Goal: Transaction & Acquisition: Purchase product/service

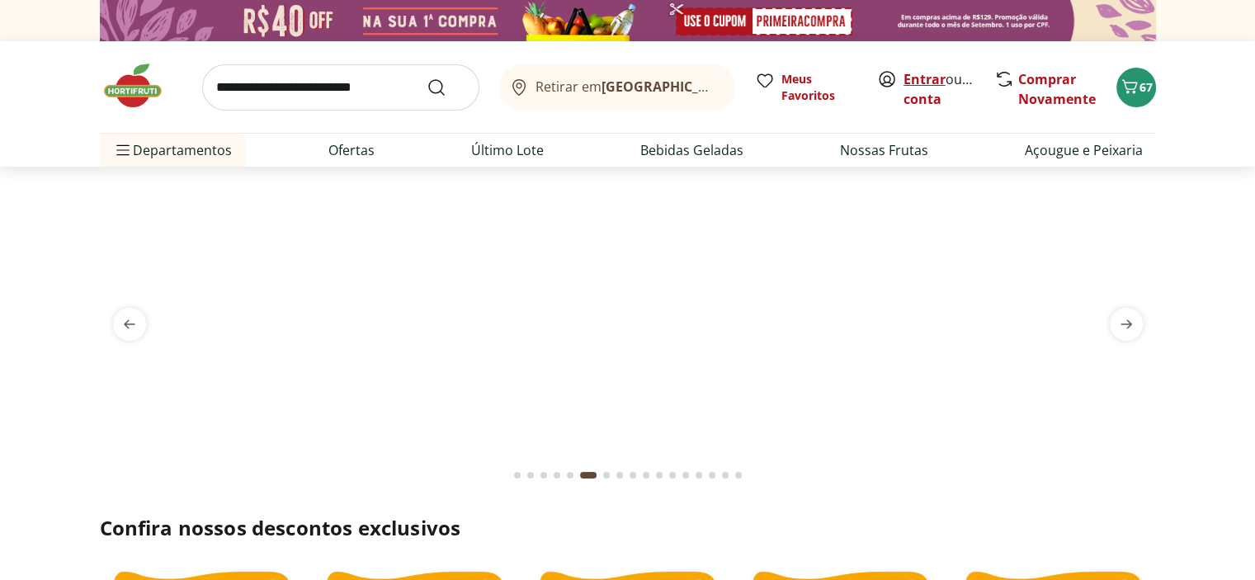
click at [922, 84] on link "Entrar" at bounding box center [924, 79] width 42 height 18
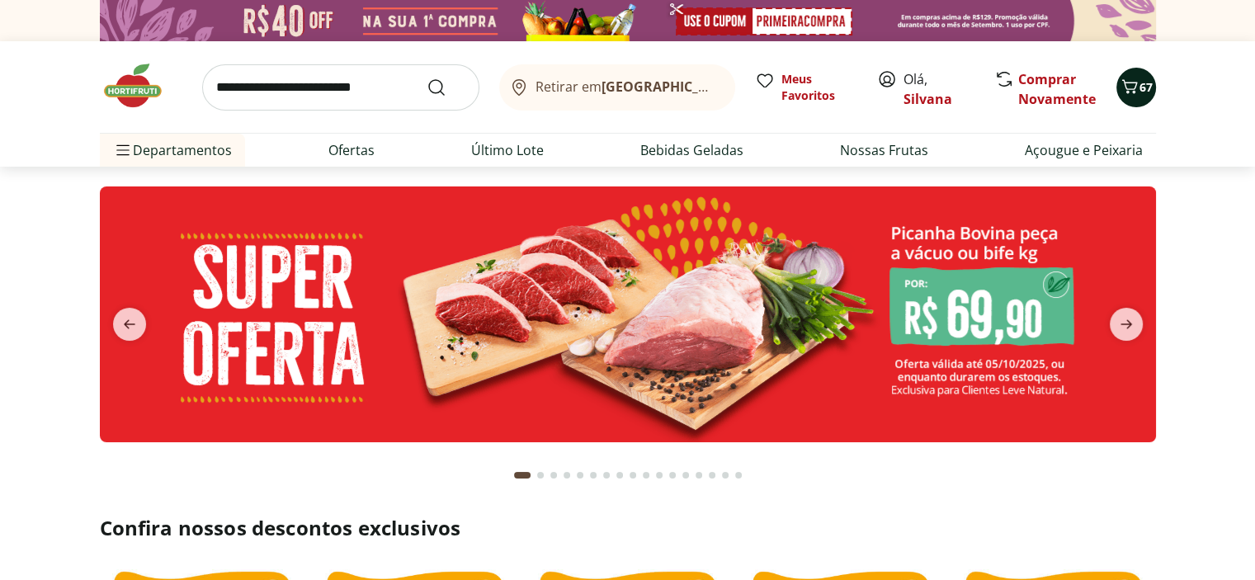
click at [1133, 85] on icon "Carrinho" at bounding box center [1130, 87] width 20 height 20
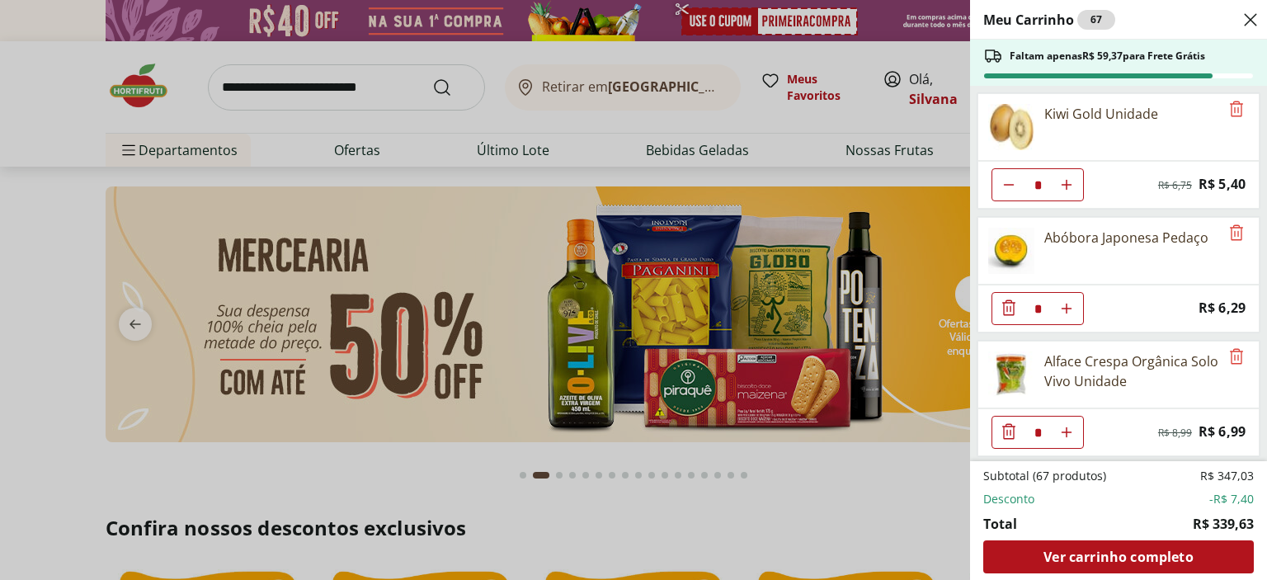
click at [1010, 303] on icon "Diminuir Quantidade" at bounding box center [1009, 308] width 20 height 20
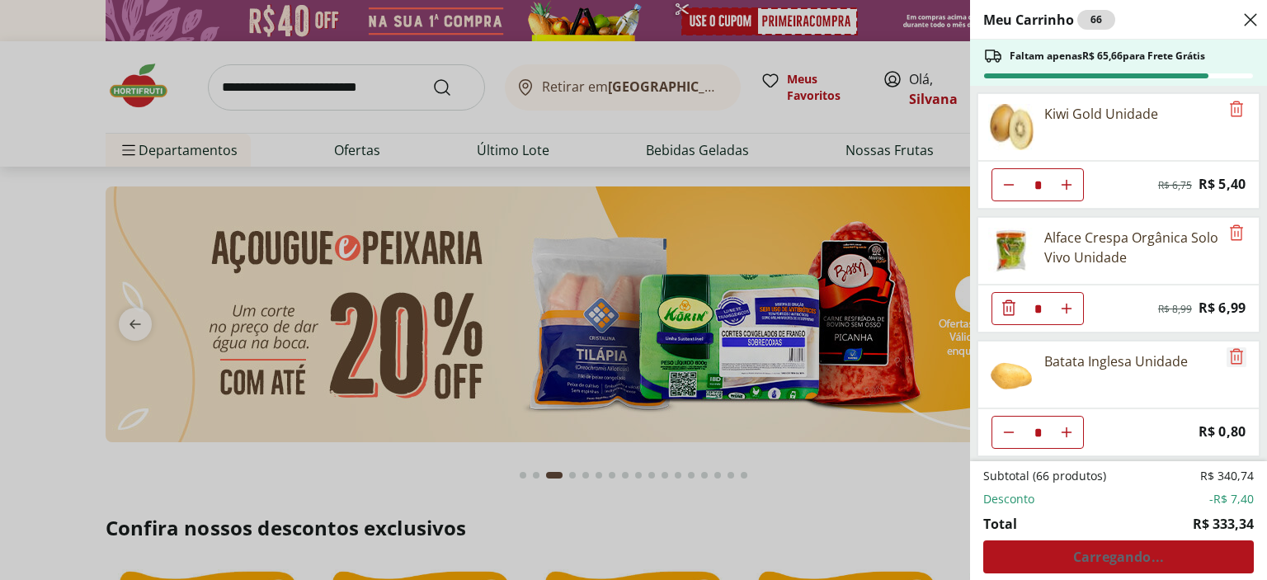
click at [1233, 347] on icon "Remove" at bounding box center [1237, 357] width 20 height 20
click at [1228, 351] on icon "Remove" at bounding box center [1237, 357] width 20 height 20
click at [1227, 356] on icon "Remove" at bounding box center [1237, 357] width 20 height 20
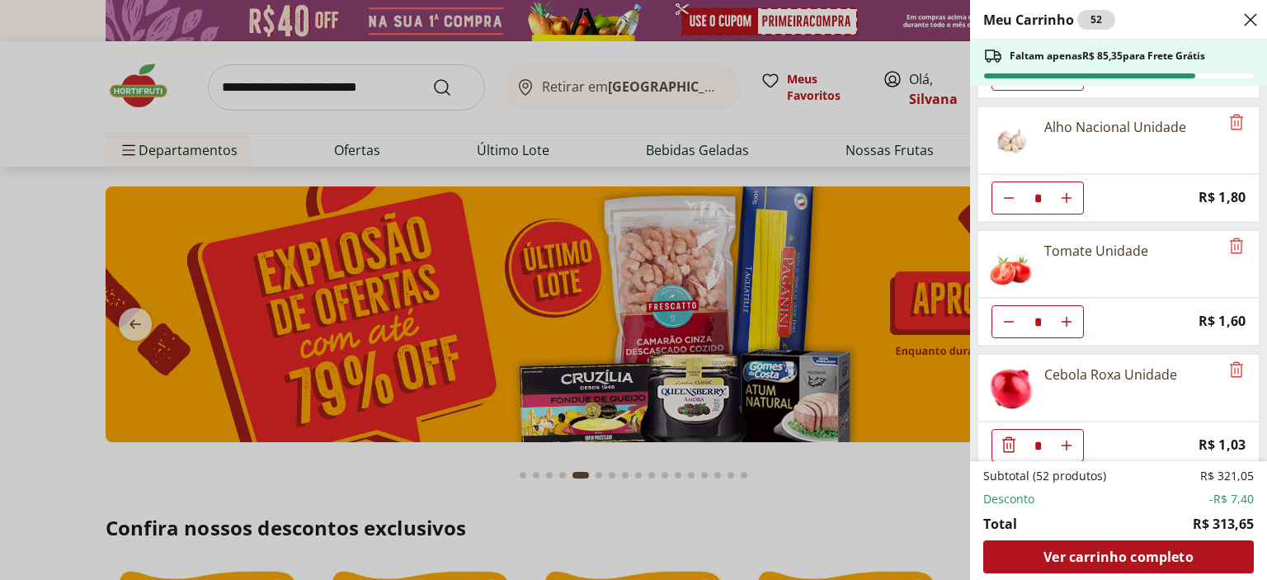
scroll to position [248, 0]
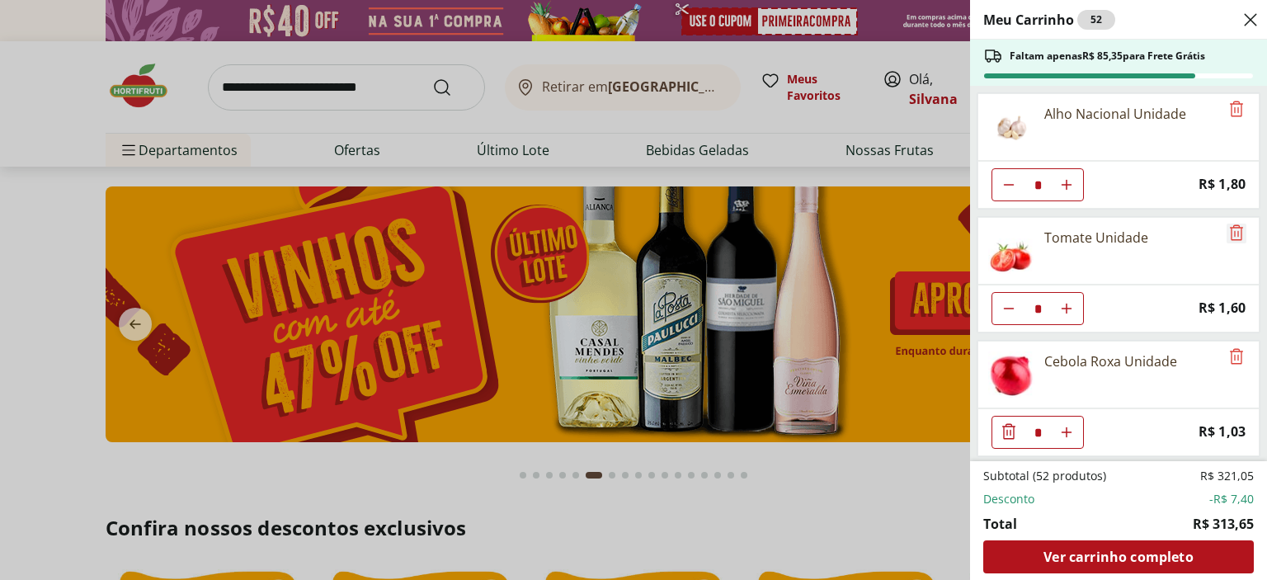
click at [1227, 229] on icon "Remove" at bounding box center [1237, 233] width 20 height 20
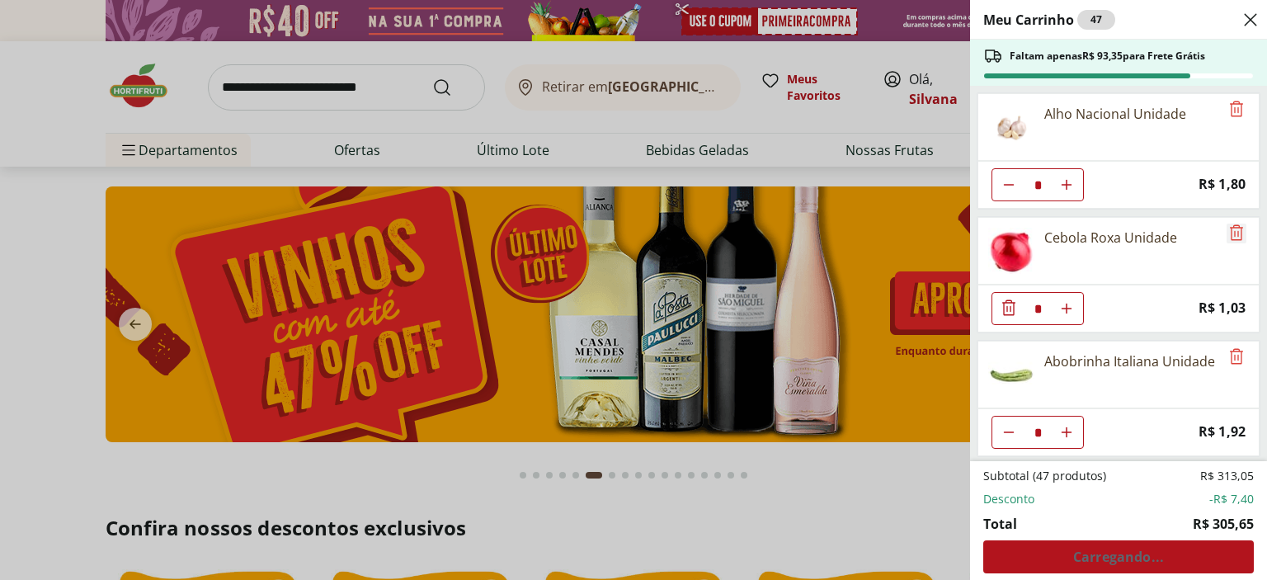
click at [1227, 229] on icon "Remove" at bounding box center [1237, 233] width 20 height 20
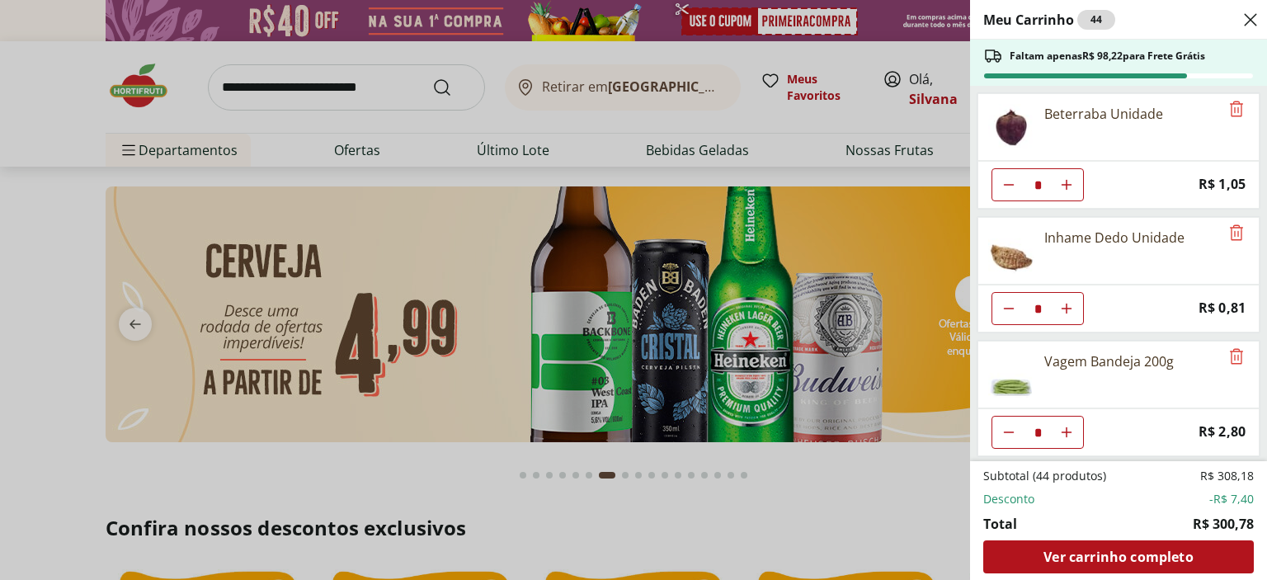
scroll to position [578, 0]
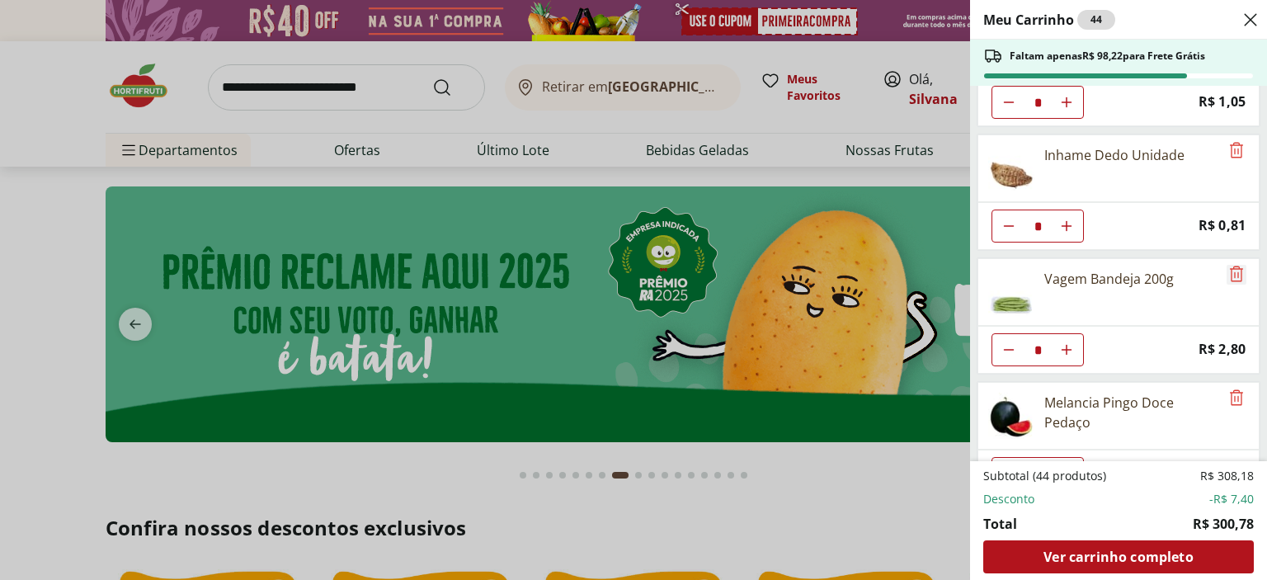
click at [1230, 271] on icon "Remove" at bounding box center [1236, 274] width 13 height 16
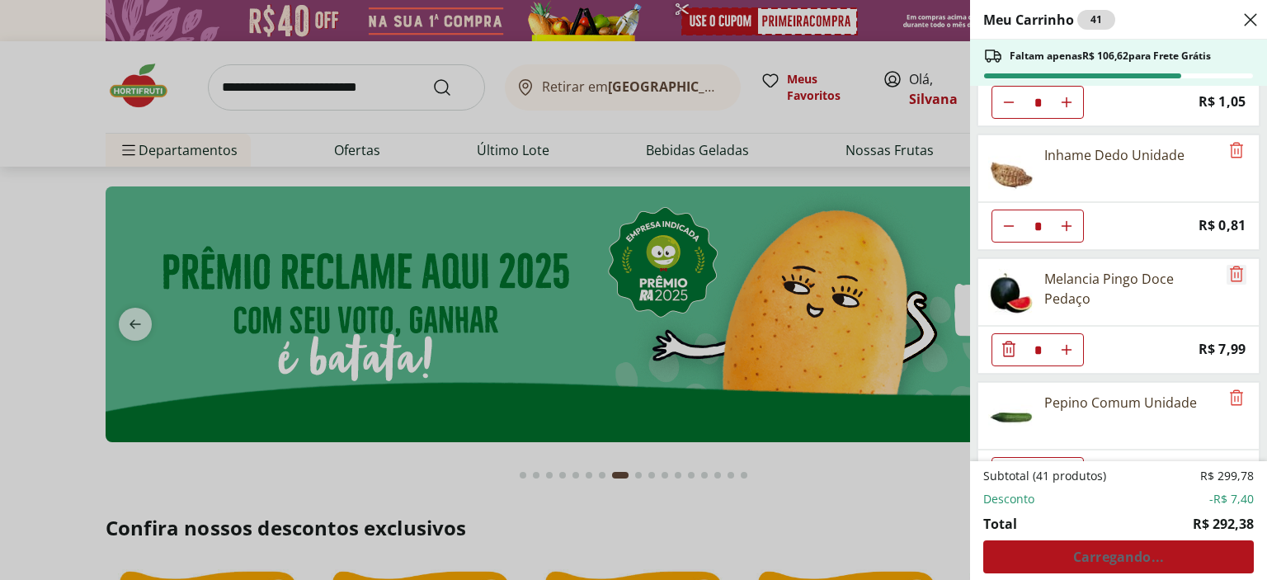
click at [1230, 271] on icon "Remove" at bounding box center [1236, 274] width 13 height 16
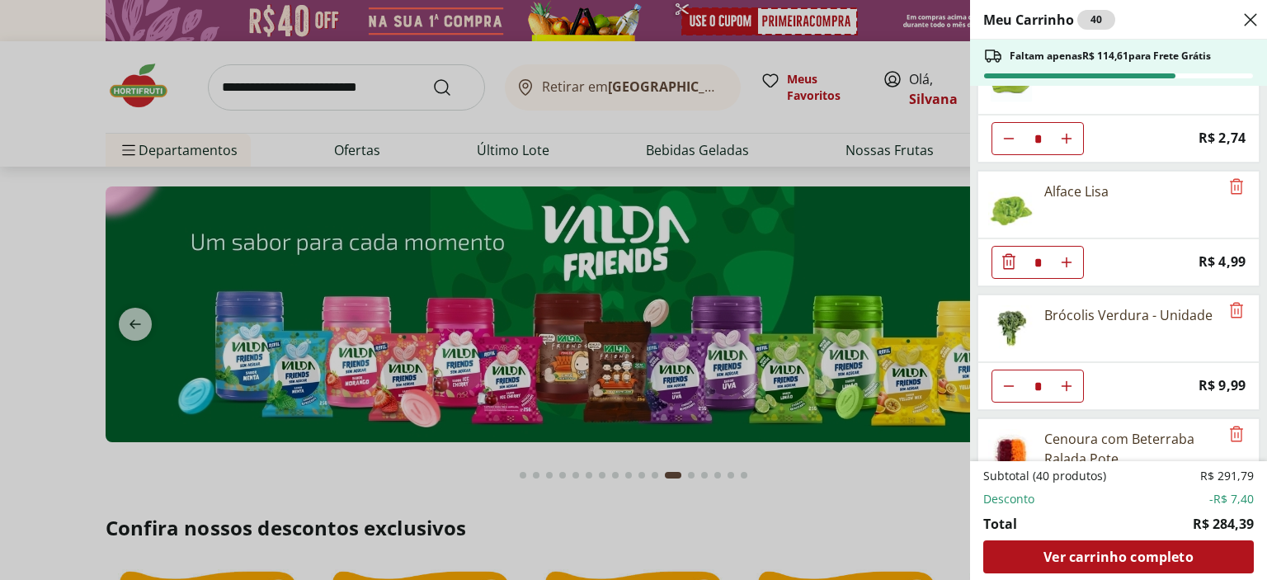
scroll to position [1073, 0]
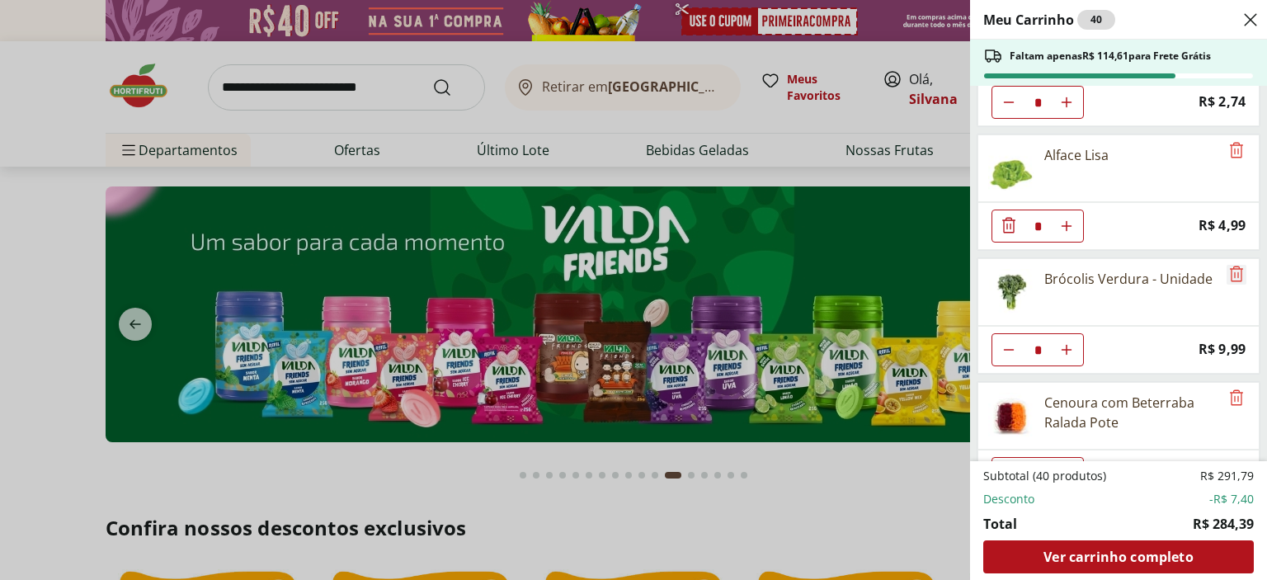
click at [1227, 264] on icon "Remove" at bounding box center [1237, 274] width 20 height 20
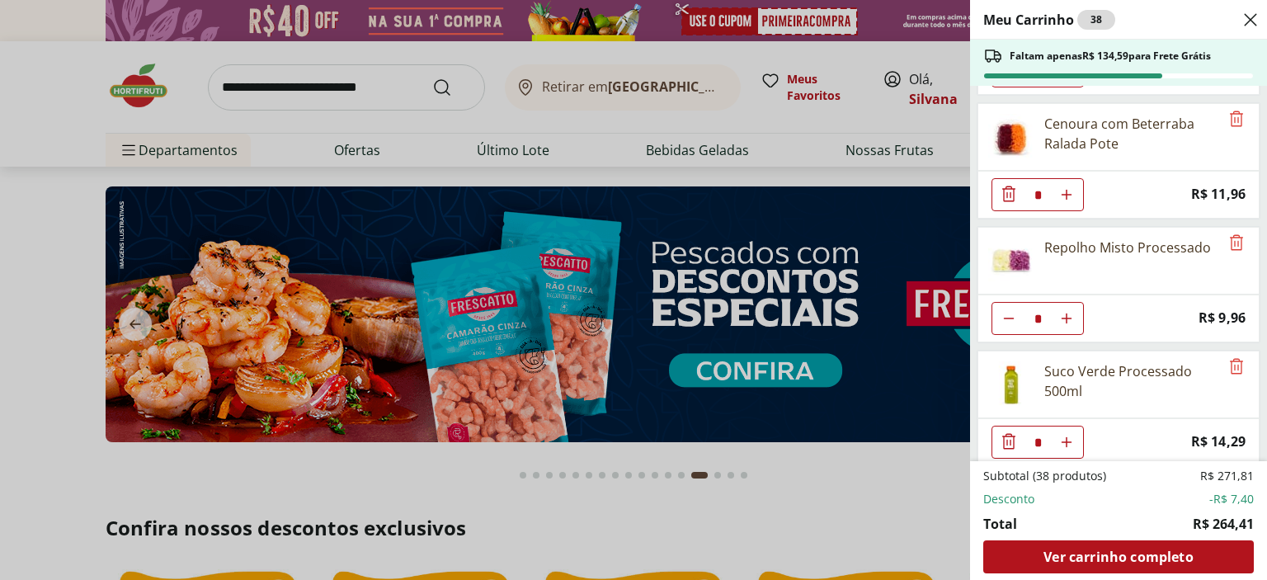
scroll to position [1238, 0]
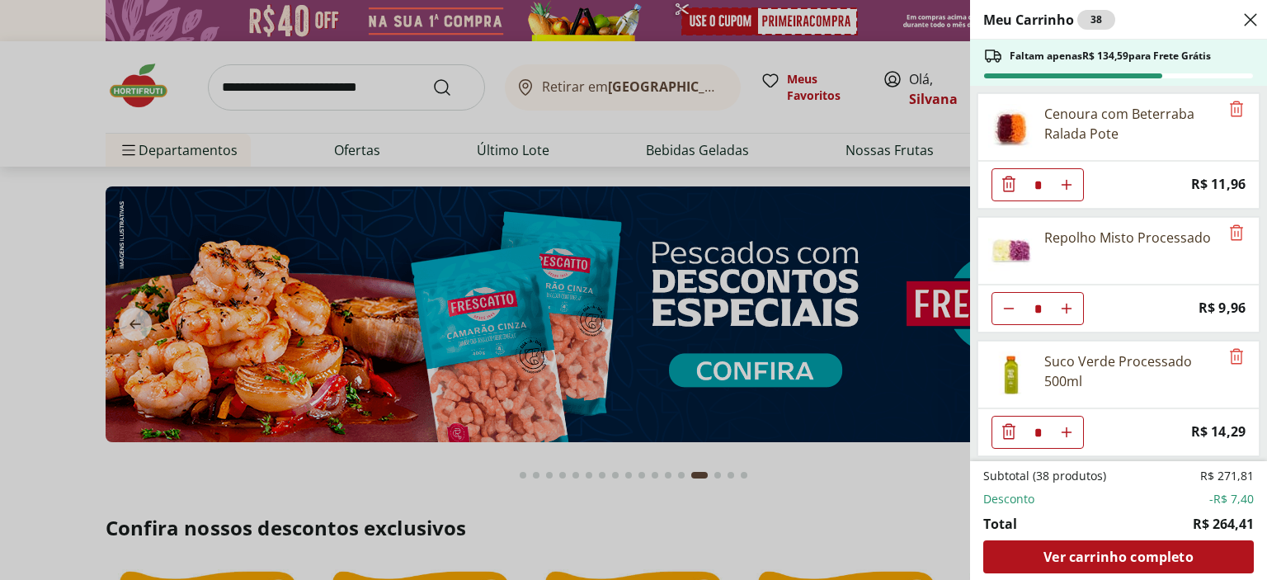
click at [1003, 176] on icon "Diminuir Quantidade" at bounding box center [1008, 184] width 13 height 16
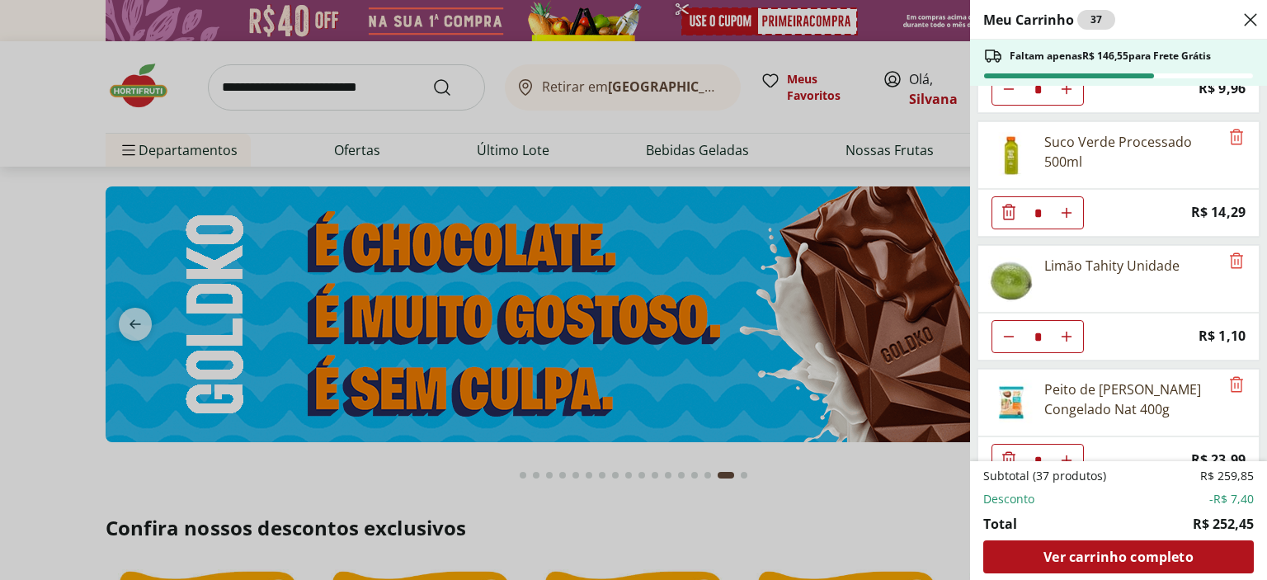
scroll to position [1362, 0]
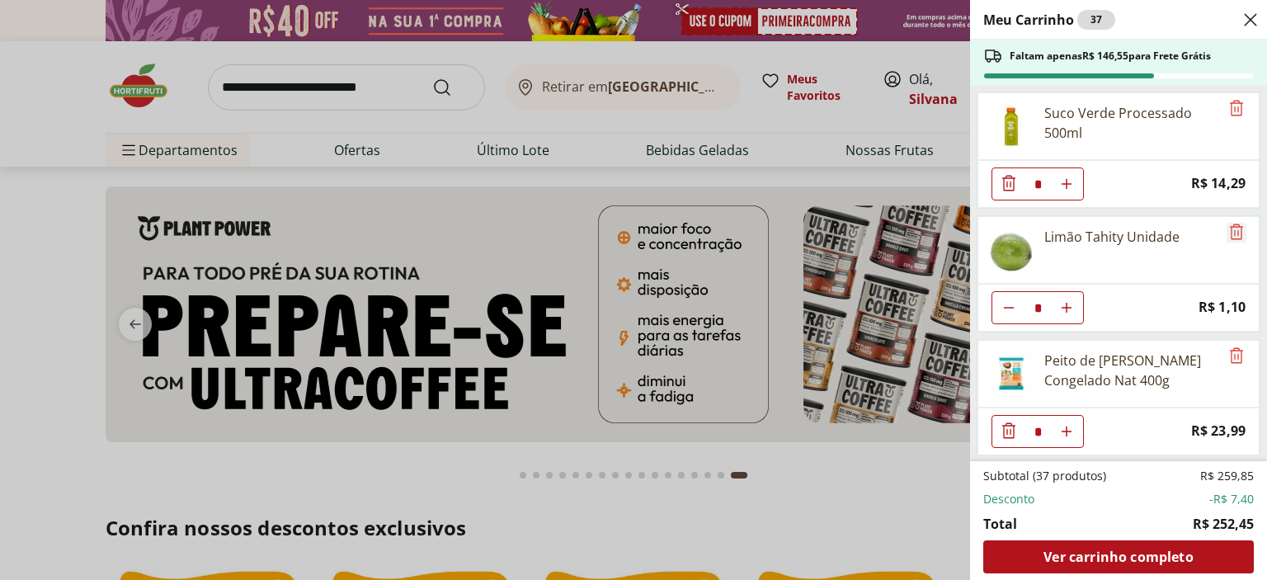
click at [1231, 224] on icon "Remove" at bounding box center [1236, 232] width 13 height 16
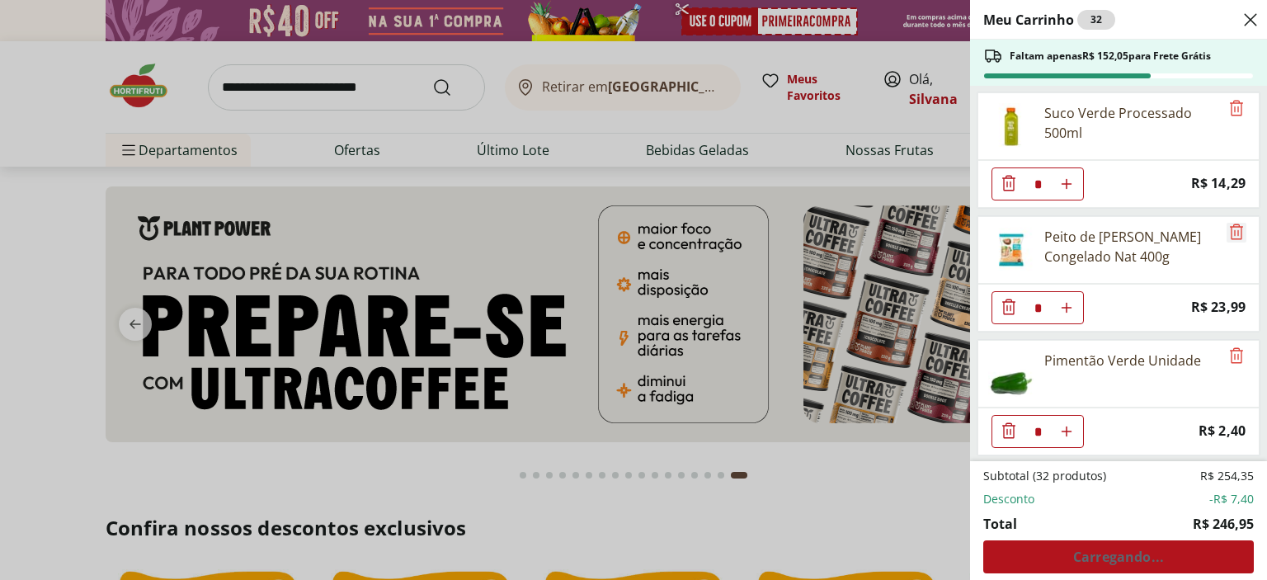
click at [1231, 224] on icon "Remove" at bounding box center [1236, 232] width 13 height 16
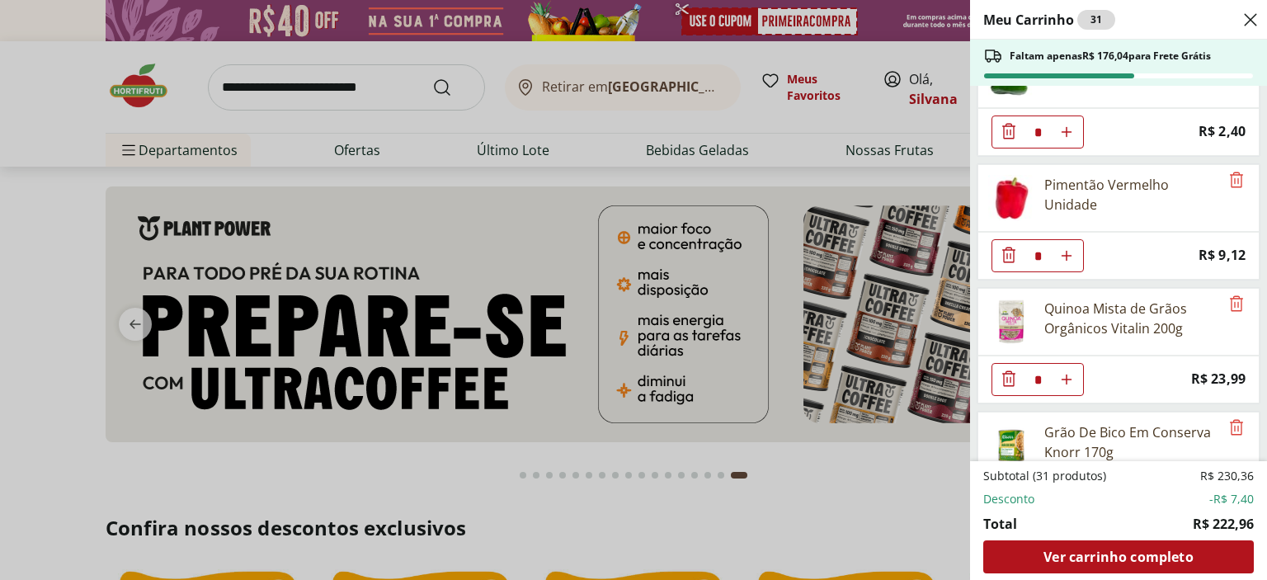
scroll to position [1610, 0]
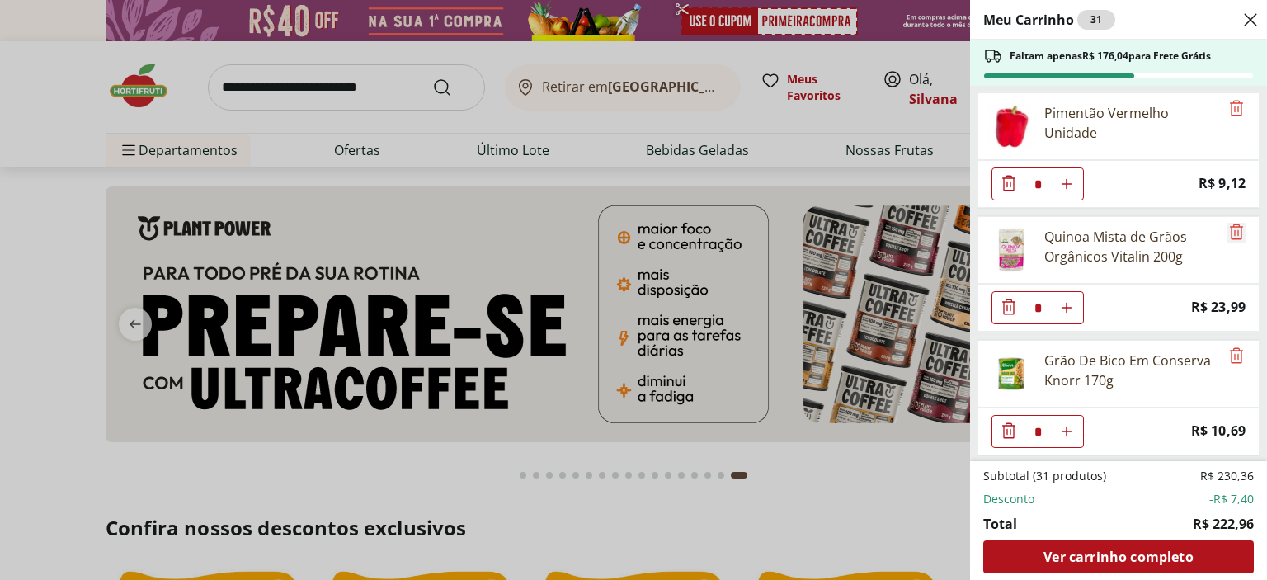
click at [1227, 222] on icon "Remove" at bounding box center [1237, 232] width 20 height 20
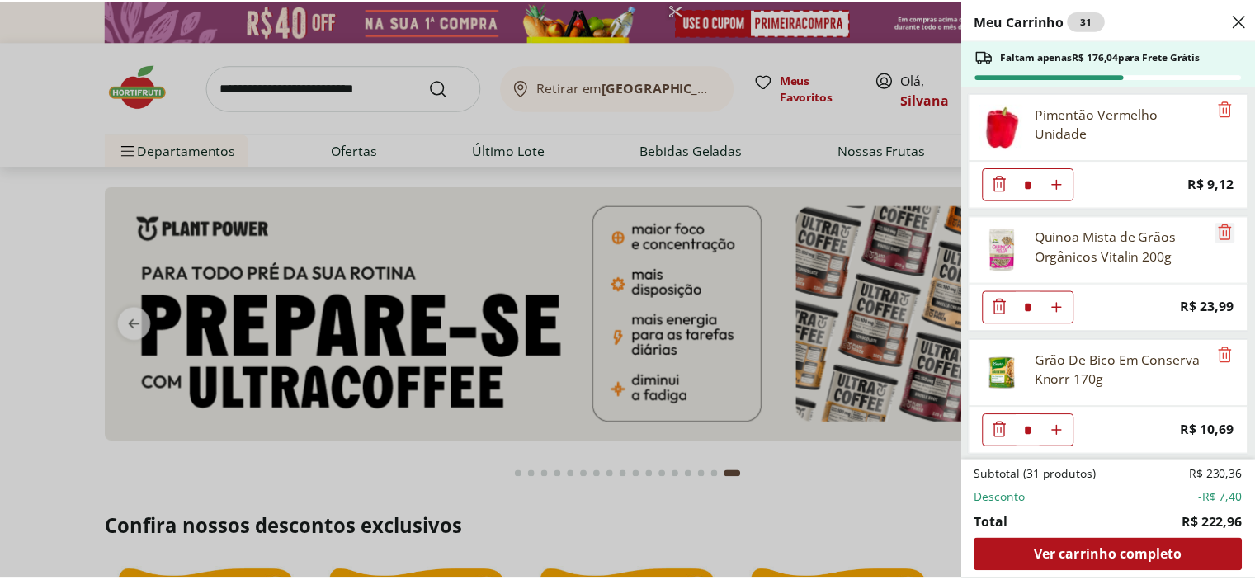
scroll to position [1595, 0]
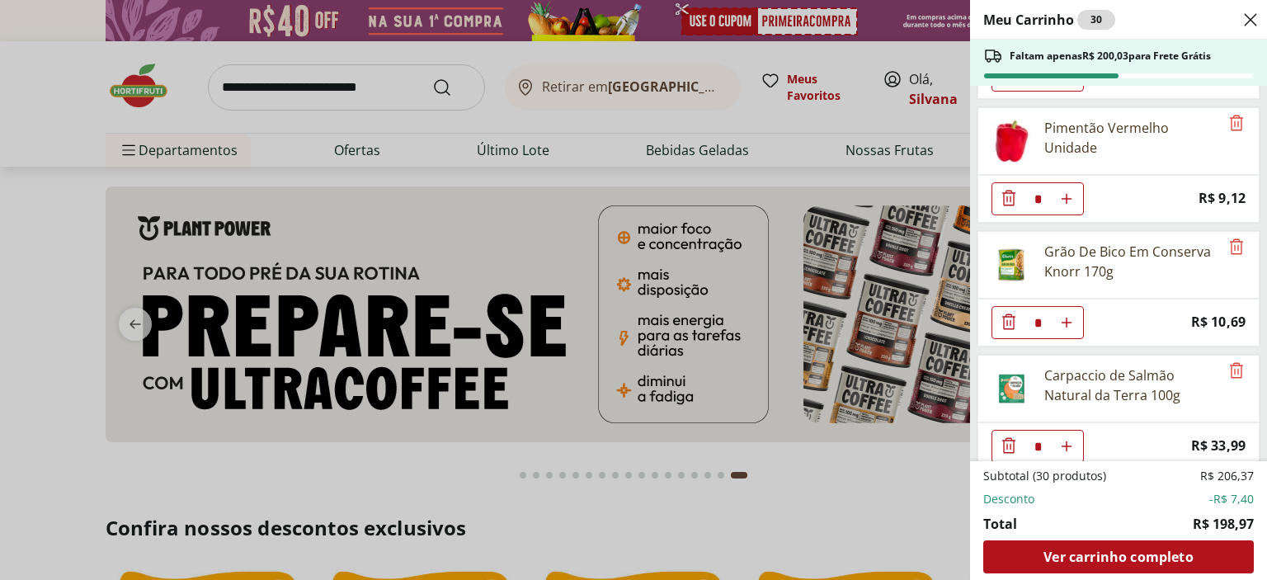
click at [256, 88] on div "Meu Carrinho 30 Faltam apenas R$ 200,03 para Frete Grátis Kiwi Gold Unidade * O…" at bounding box center [633, 290] width 1267 height 580
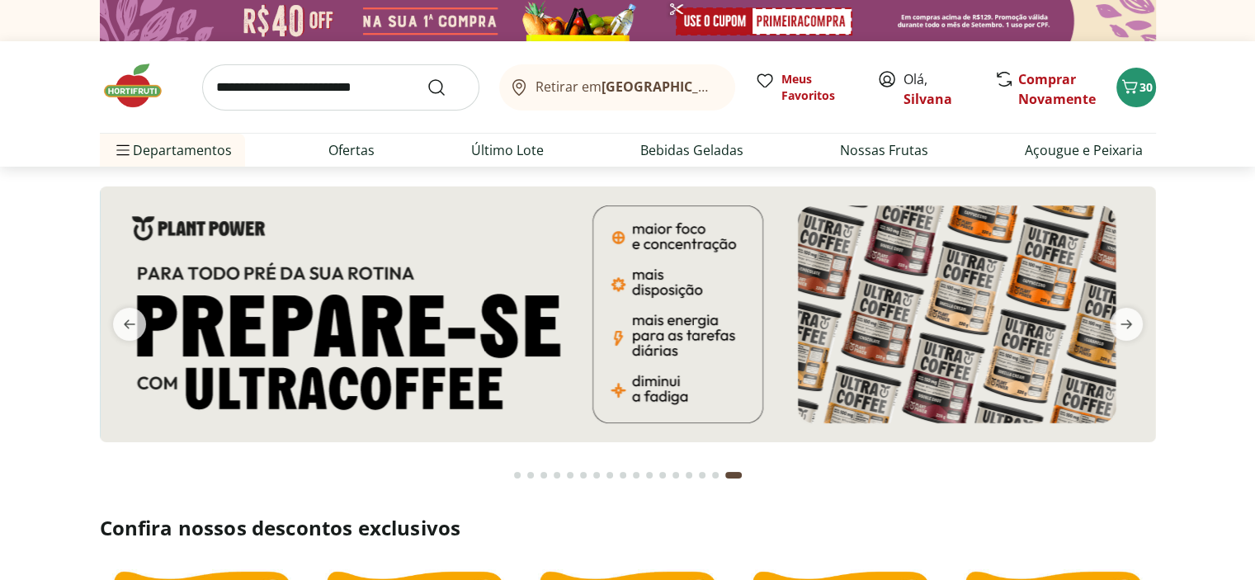
click at [253, 85] on input "search" at bounding box center [340, 87] width 277 height 46
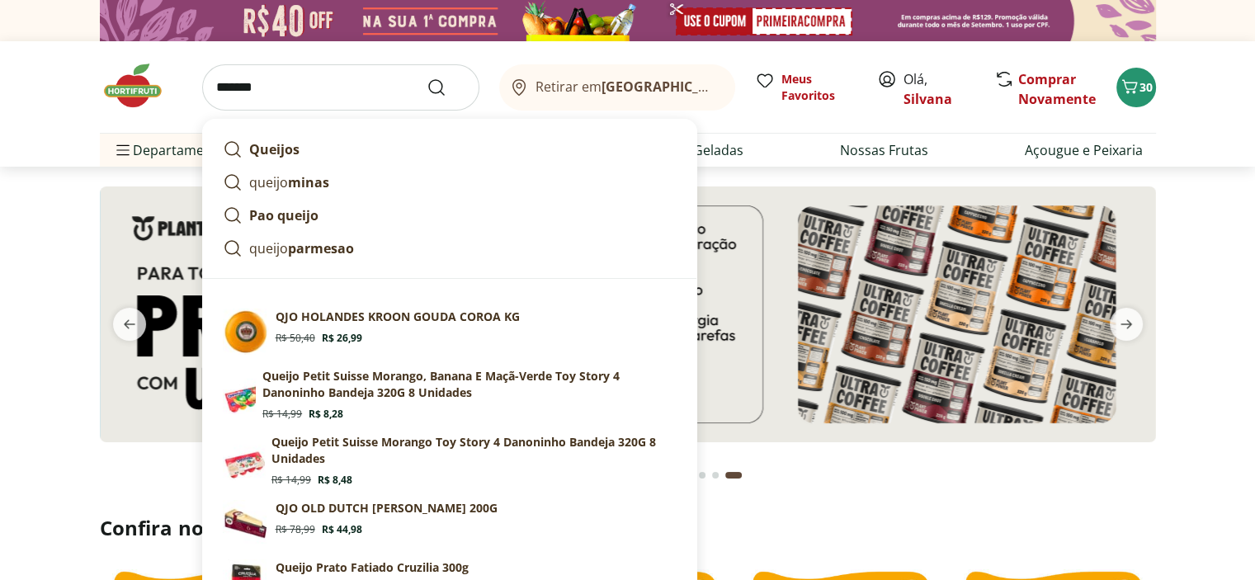
type input "******"
click at [427, 78] on button "Submit Search" at bounding box center [447, 88] width 40 height 20
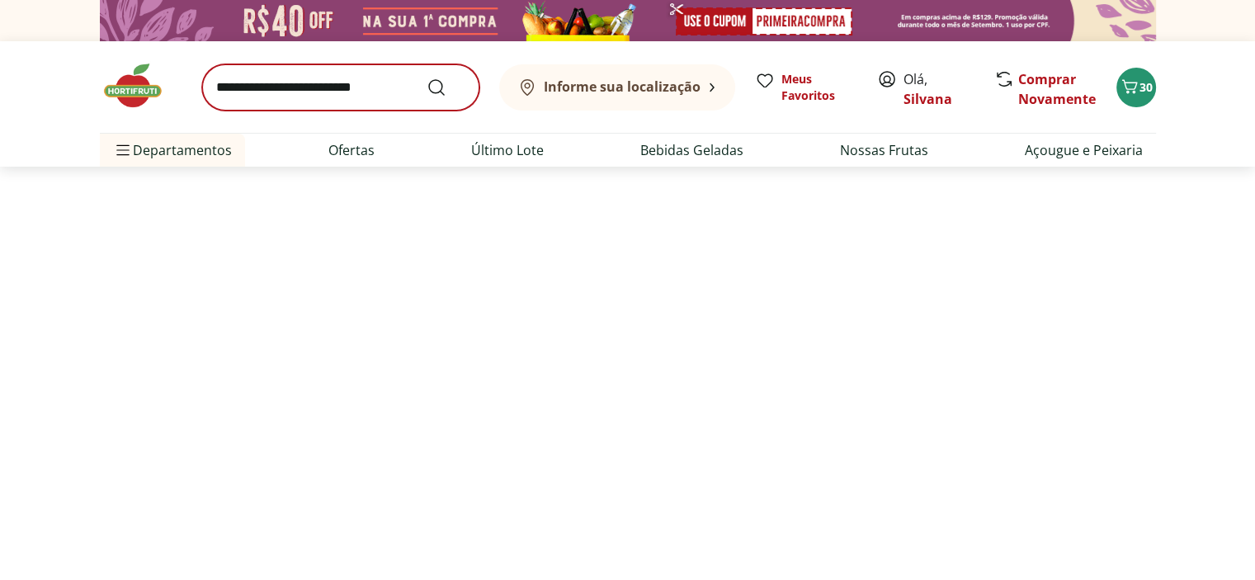
select select "**********"
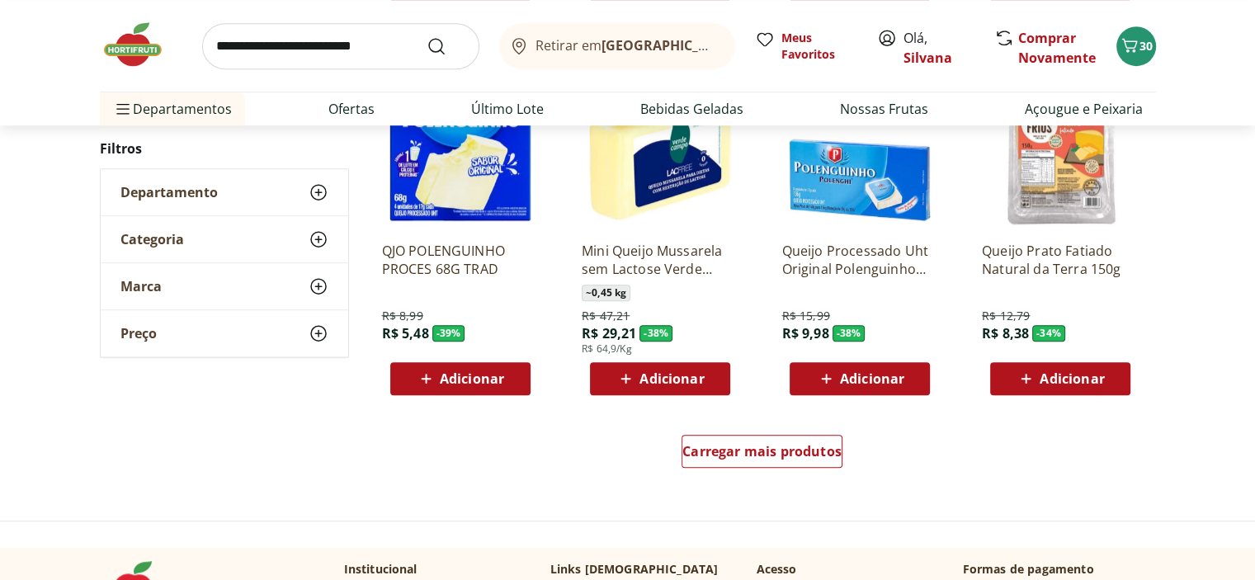
scroll to position [1073, 0]
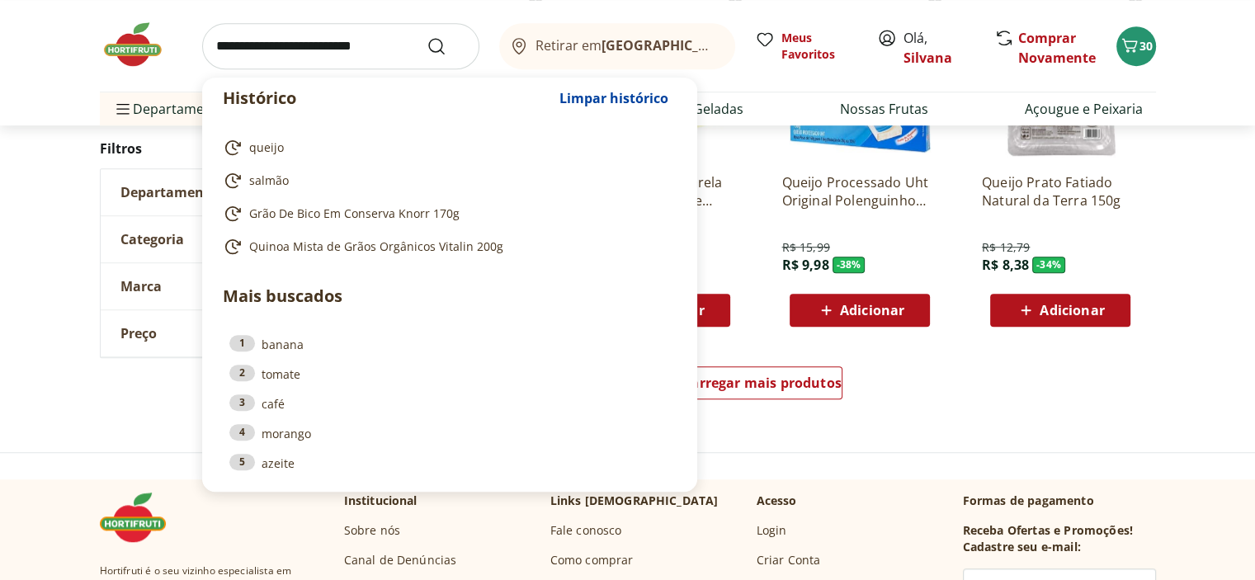
click at [228, 45] on input "search" at bounding box center [340, 46] width 277 height 46
type input "*"
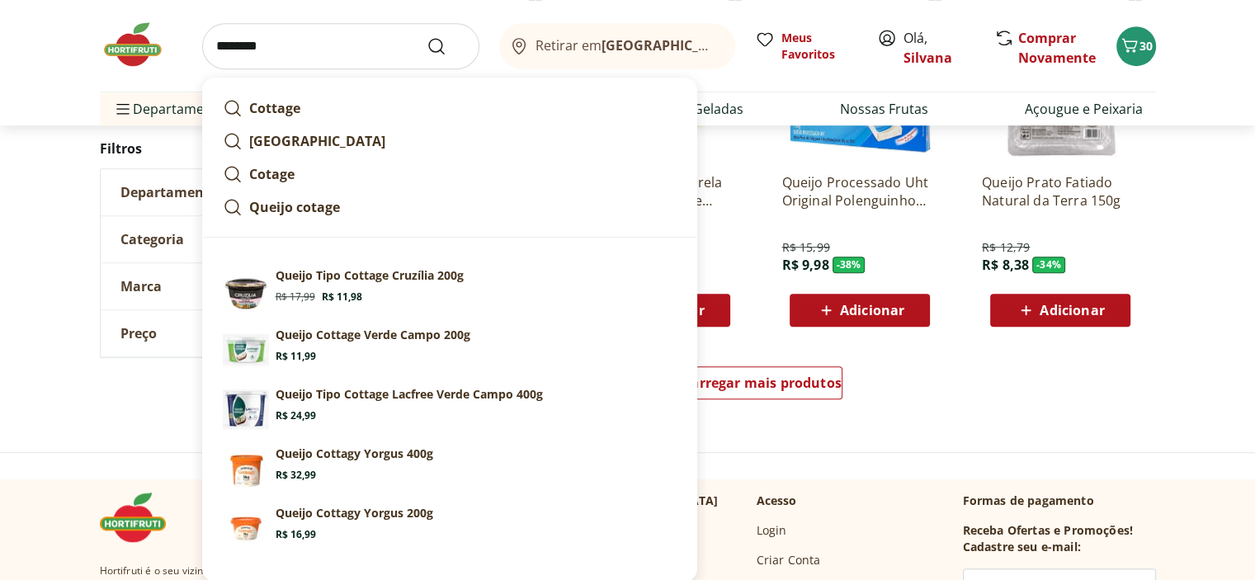
type input "*******"
click at [427, 36] on button "Submit Search" at bounding box center [447, 46] width 40 height 20
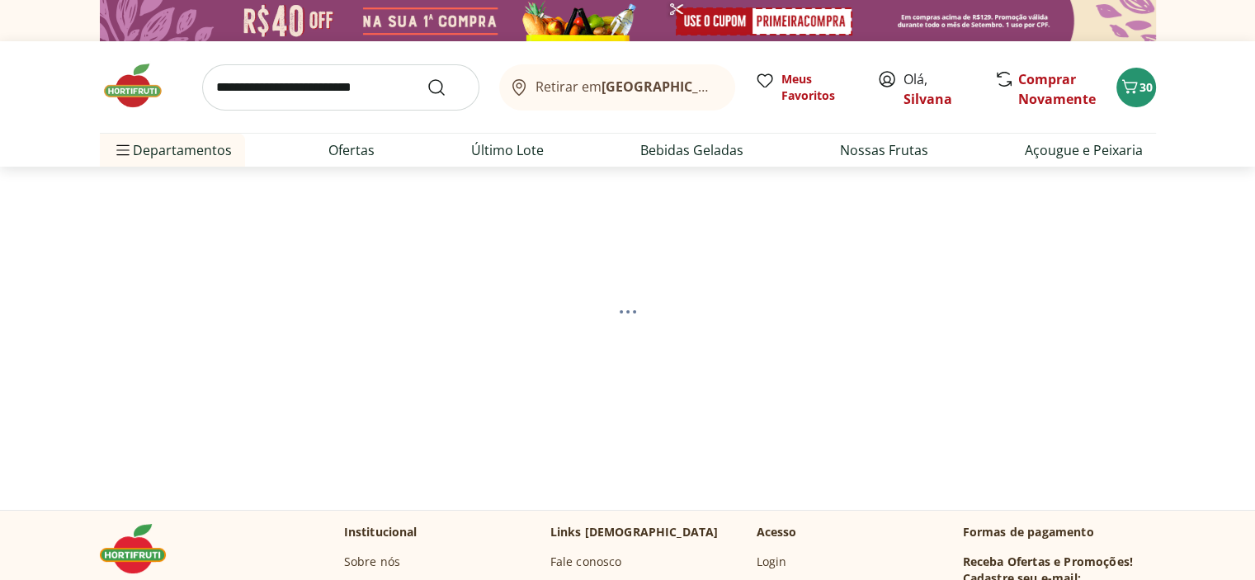
select select "**********"
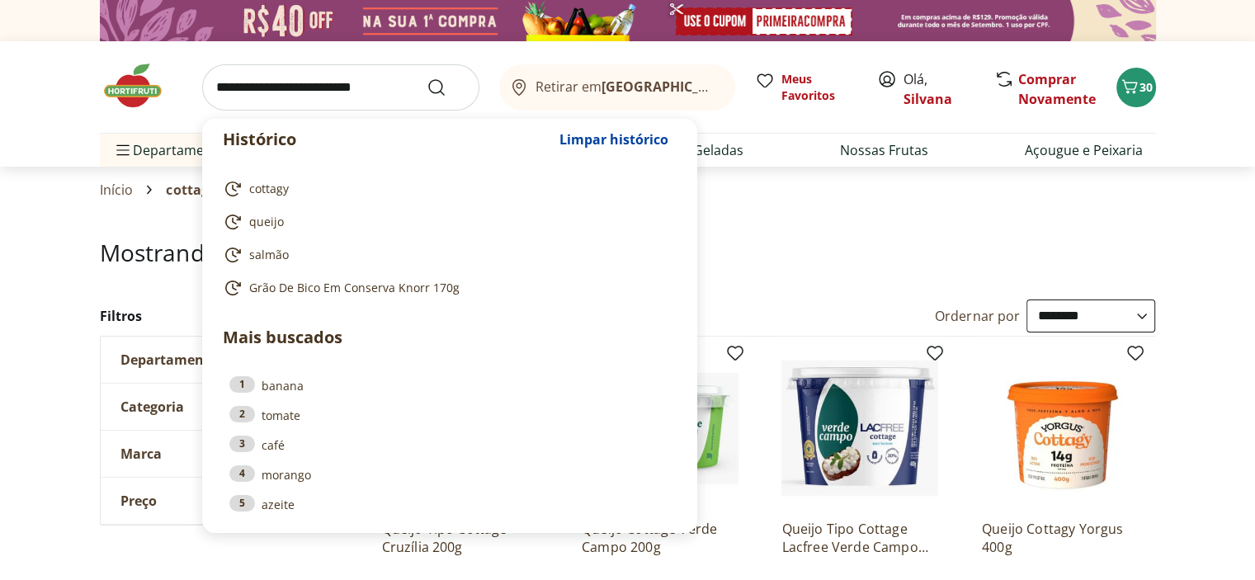
click at [267, 91] on input "search" at bounding box center [340, 87] width 277 height 46
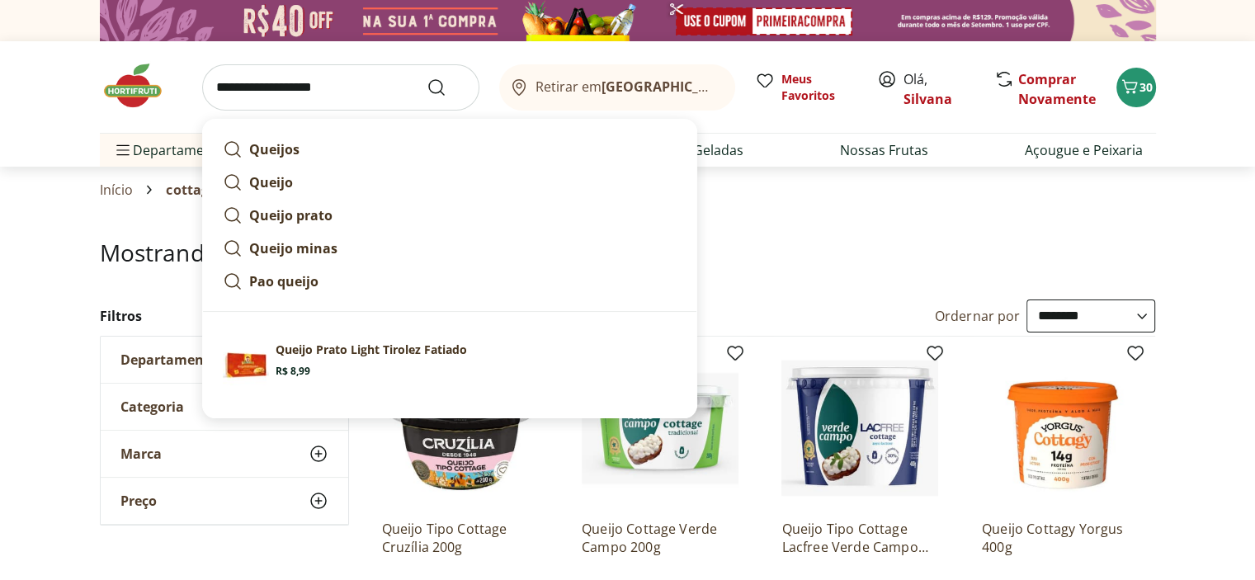
type input "**********"
click at [427, 78] on button "Submit Search" at bounding box center [447, 88] width 40 height 20
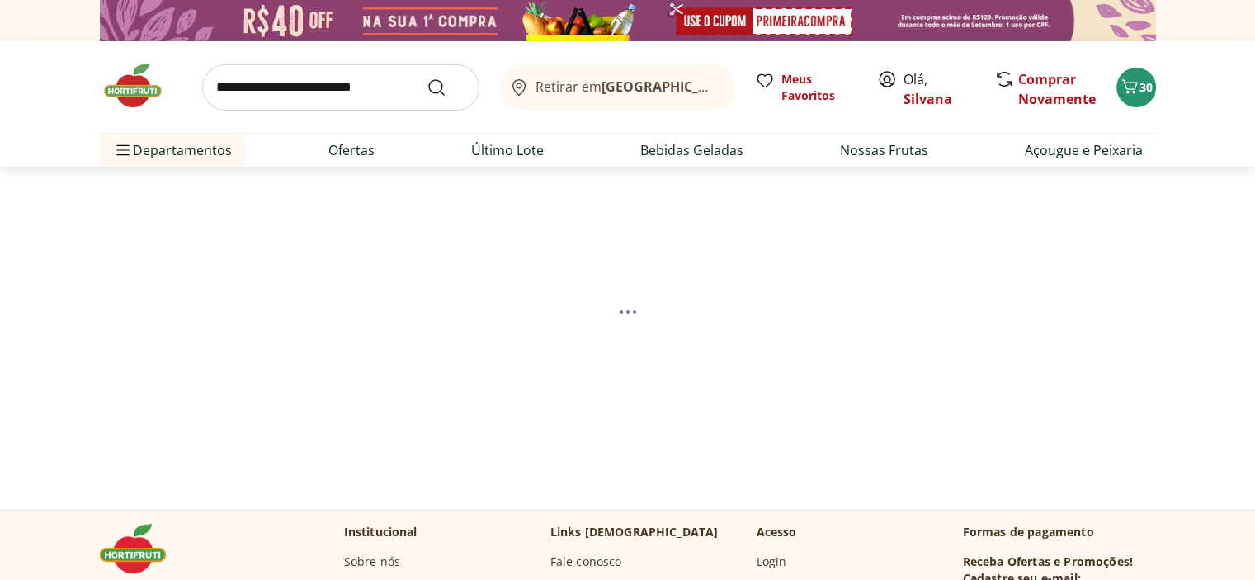
select select "**********"
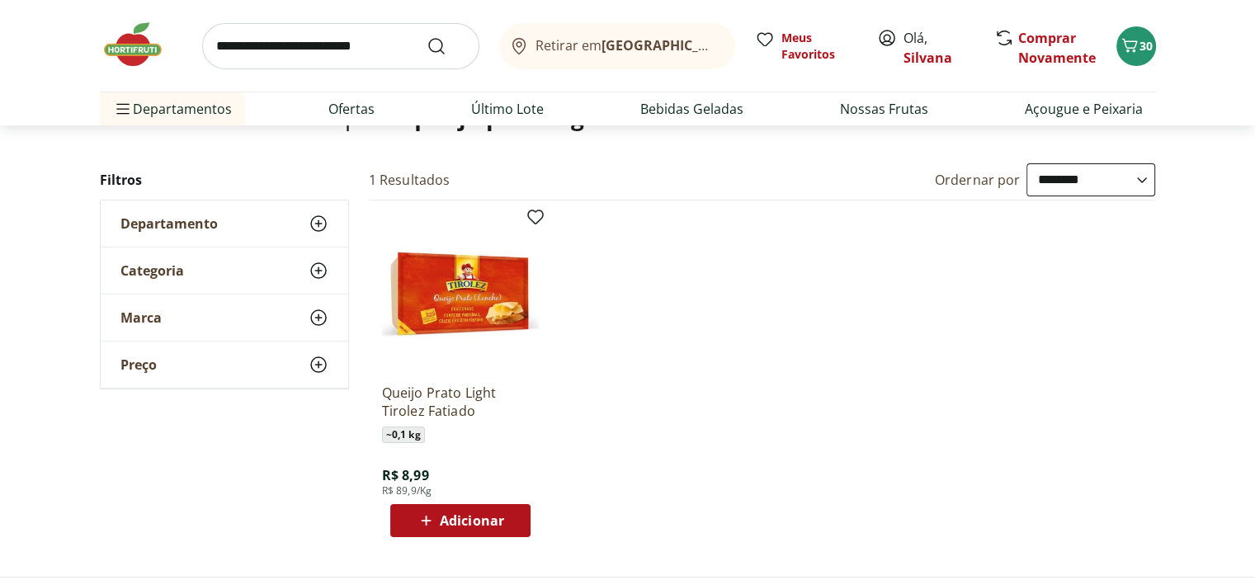
scroll to position [165, 0]
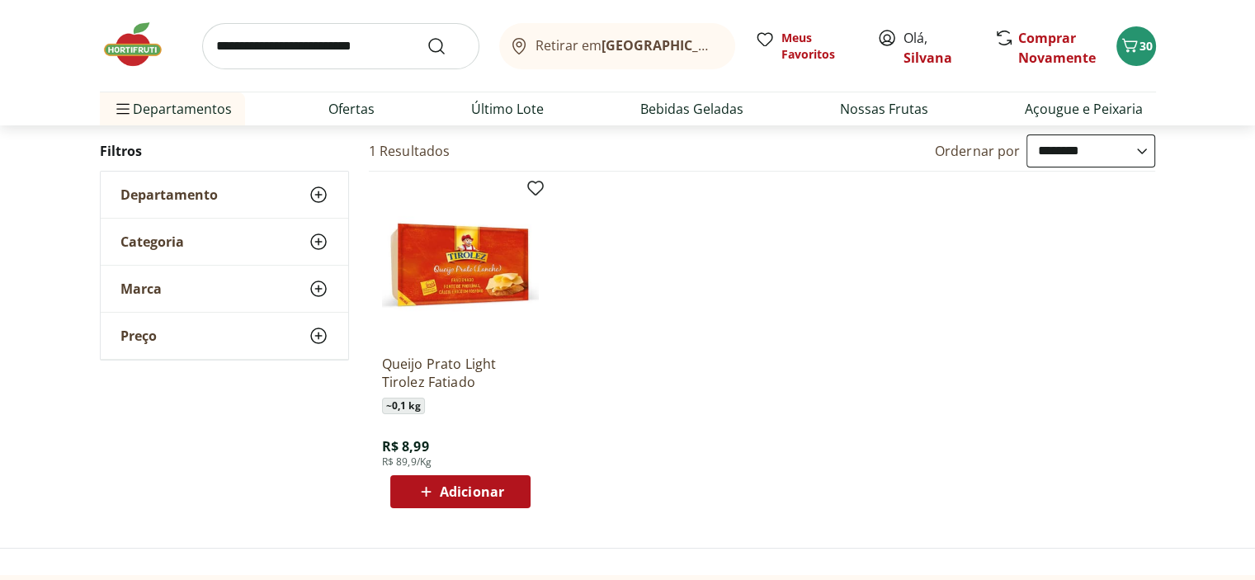
click at [444, 263] on img at bounding box center [460, 263] width 157 height 157
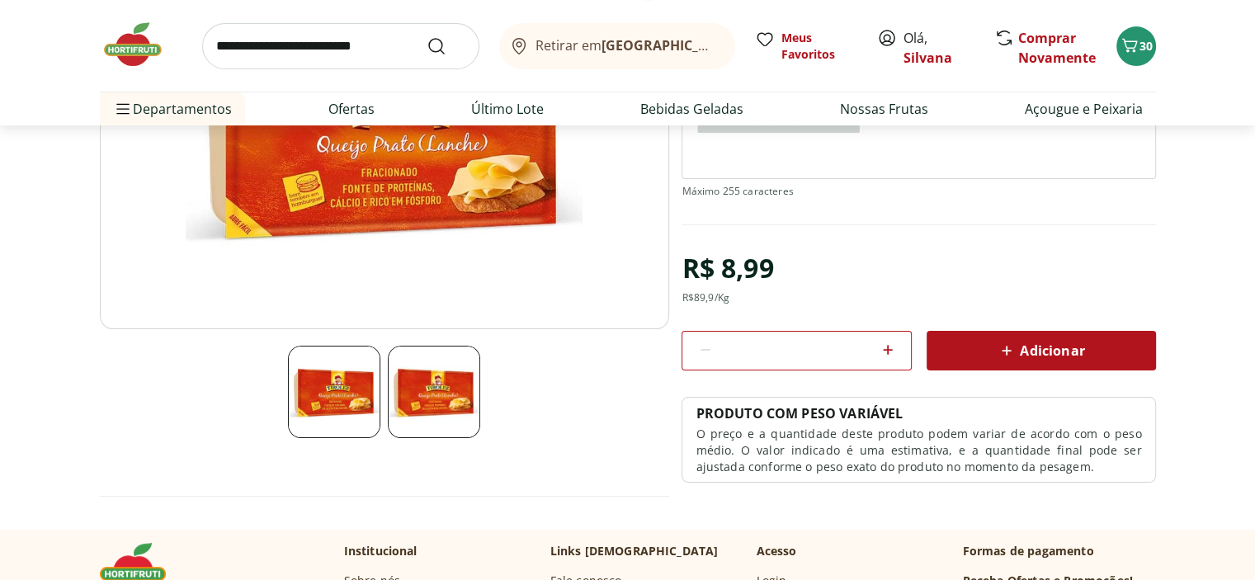
scroll to position [330, 0]
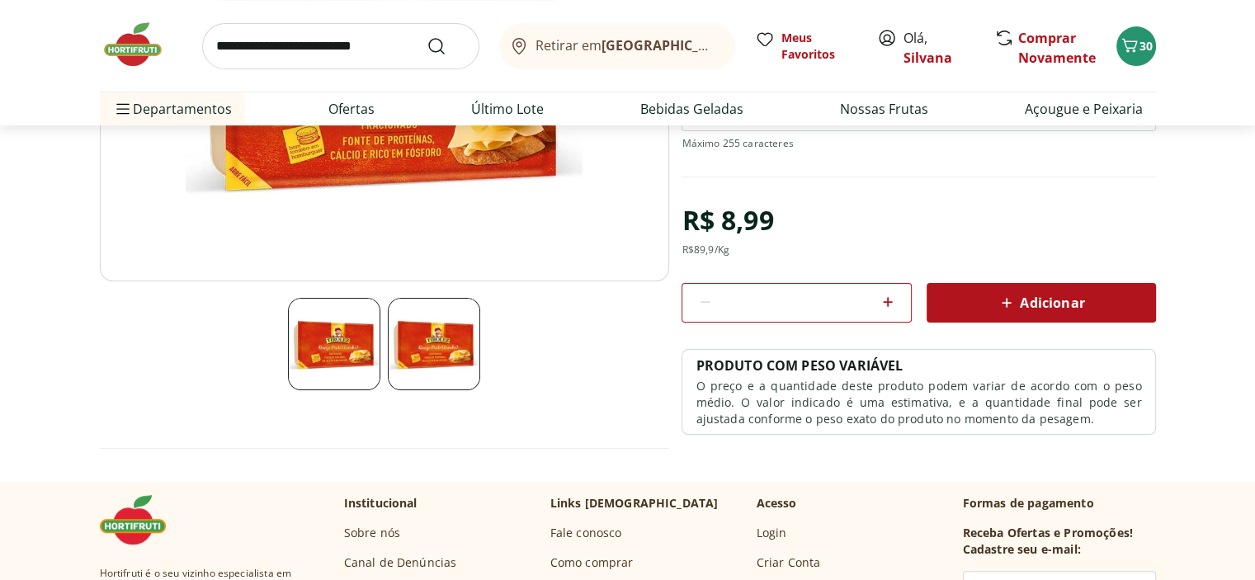
click at [884, 303] on icon at bounding box center [888, 302] width 20 height 20
click at [884, 302] on icon at bounding box center [888, 302] width 20 height 20
type input "*"
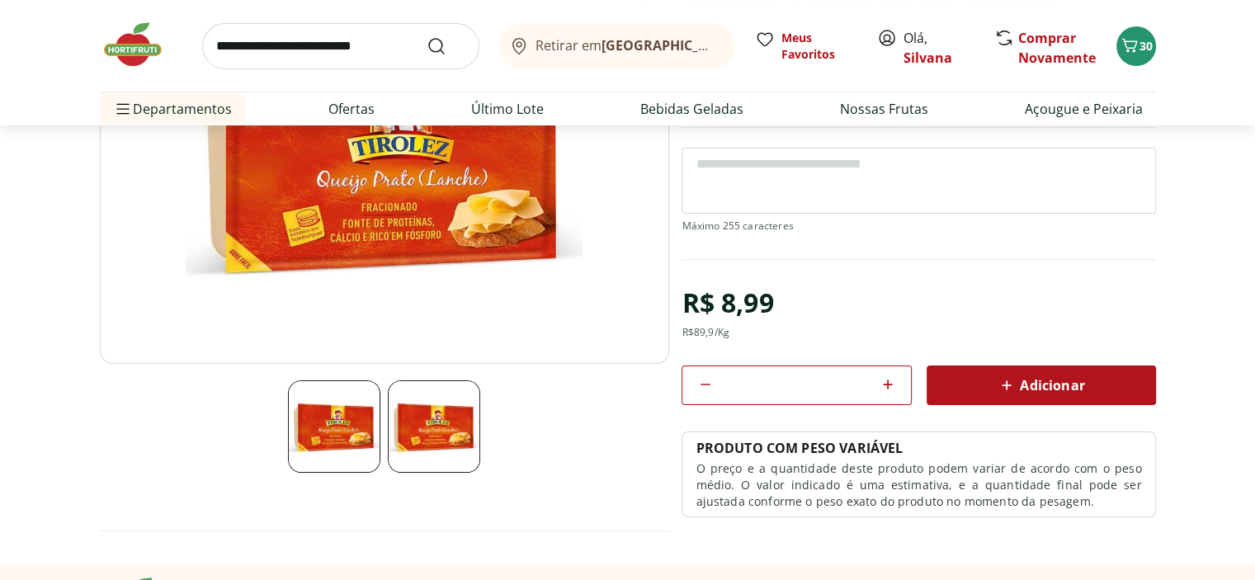
click at [1073, 393] on span "Adicionar" at bounding box center [1040, 385] width 87 height 20
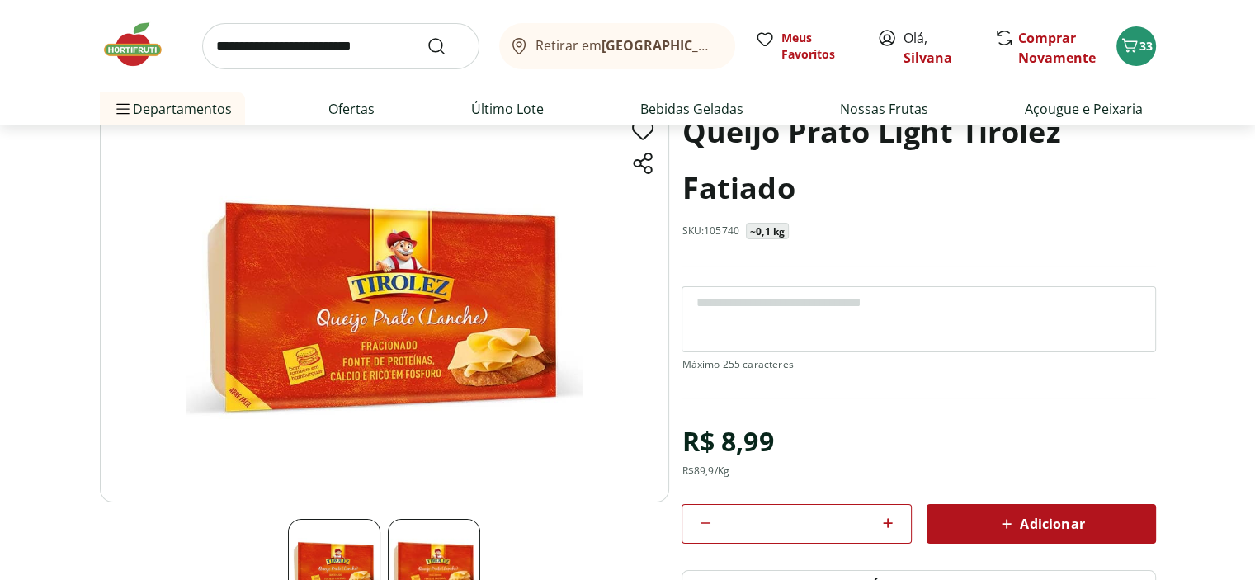
scroll to position [0, 0]
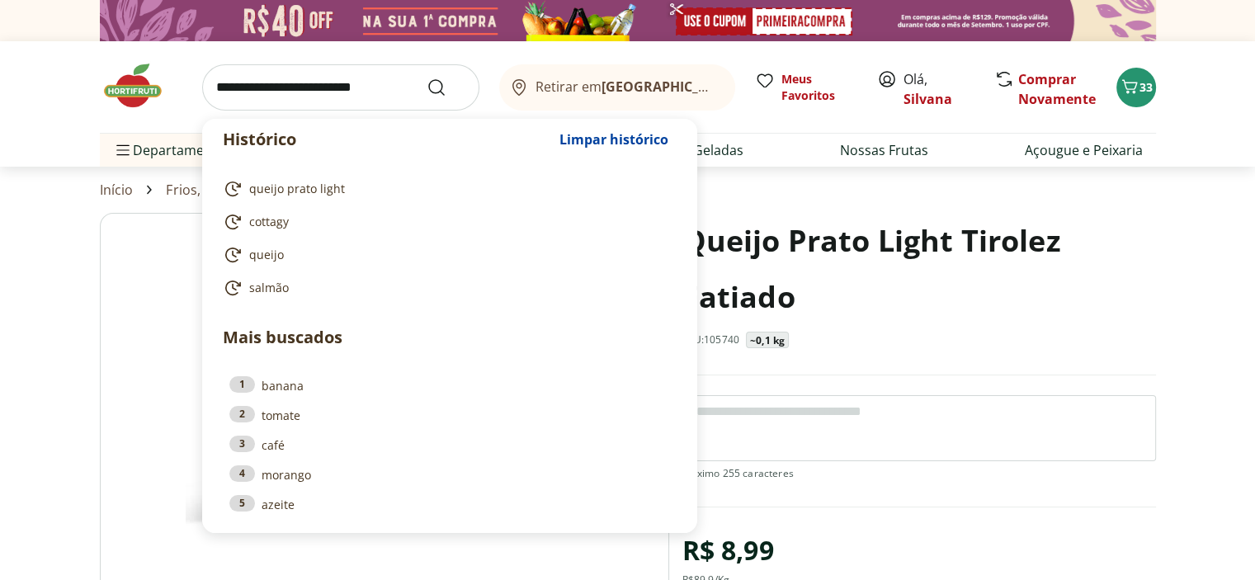
click at [247, 92] on input "search" at bounding box center [340, 87] width 277 height 46
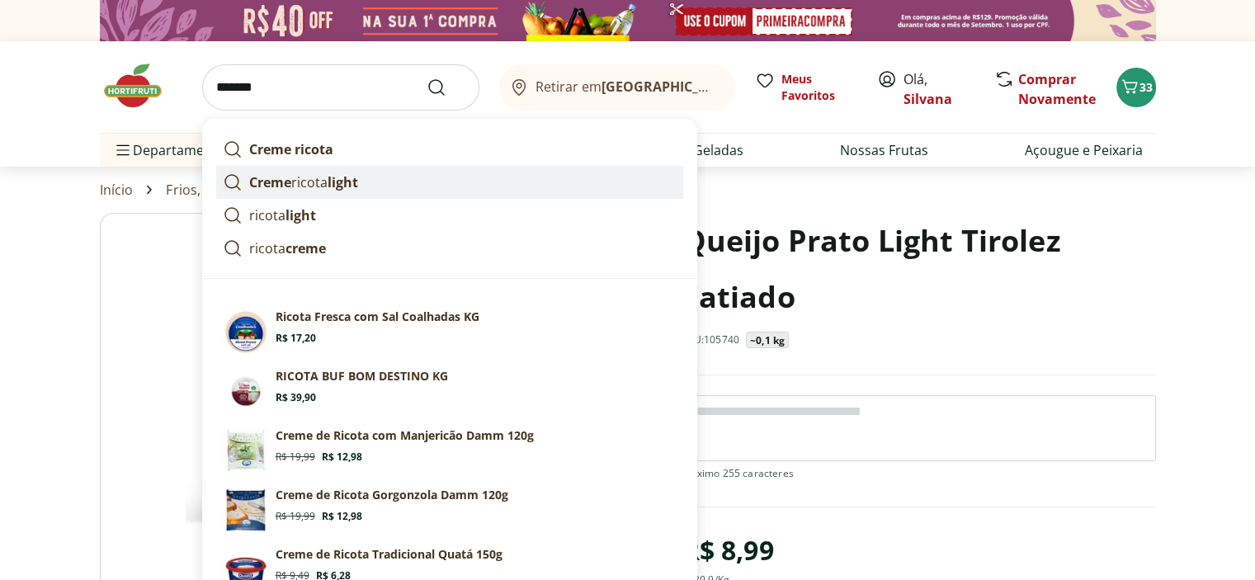
click at [318, 187] on p "Creme ricota light" at bounding box center [303, 182] width 109 height 20
type input "**********"
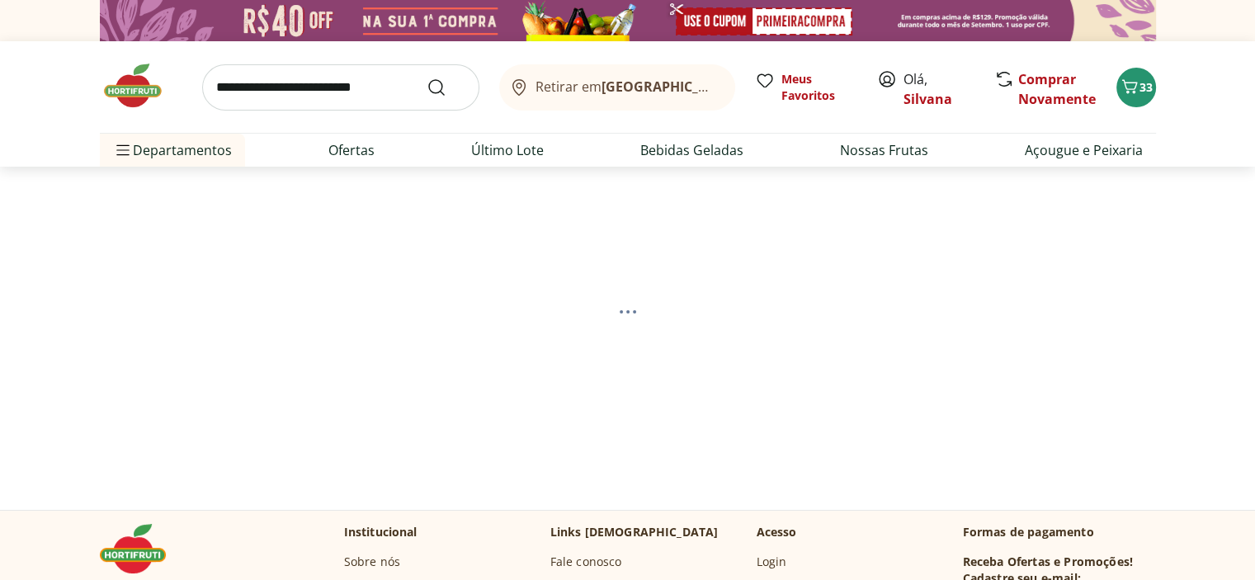
select select "**********"
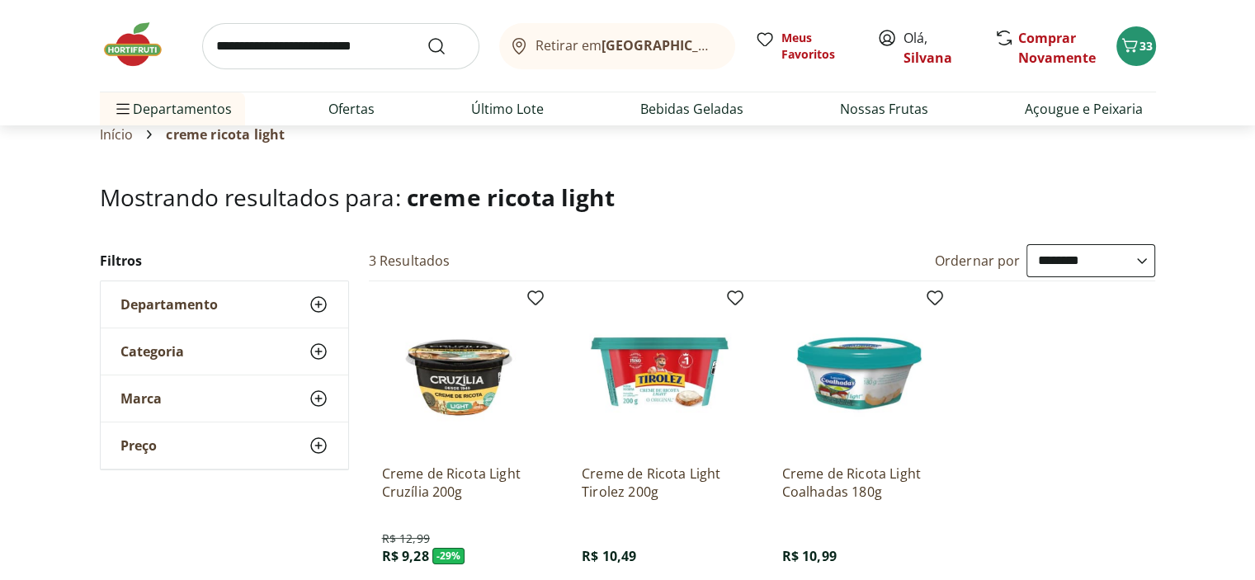
scroll to position [165, 0]
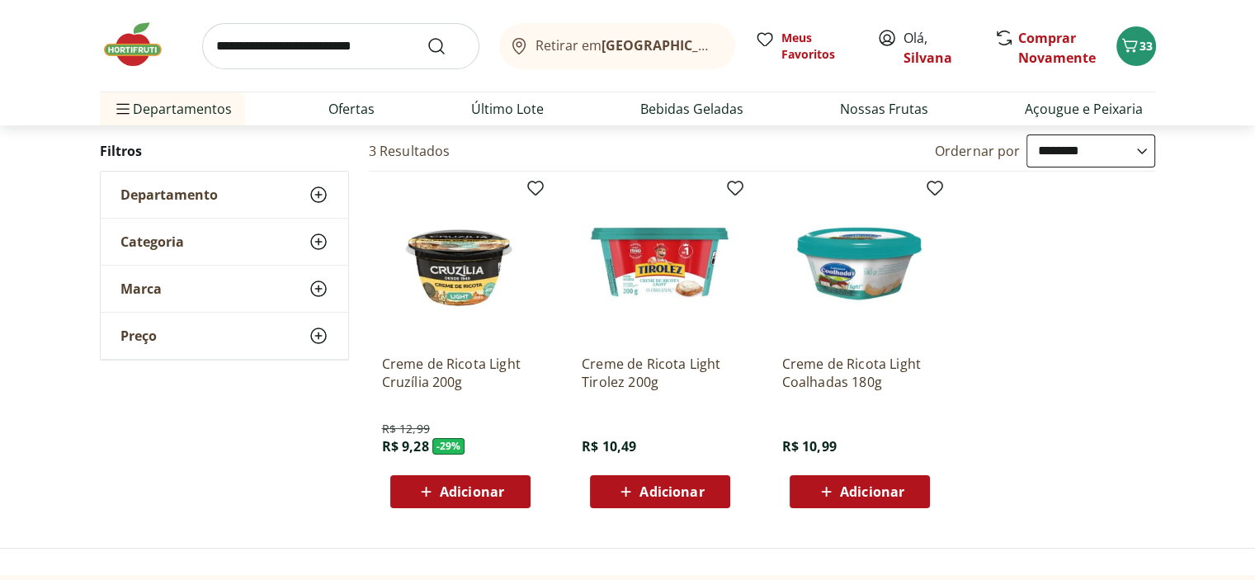
click at [658, 491] on span "Adicionar" at bounding box center [671, 491] width 64 height 13
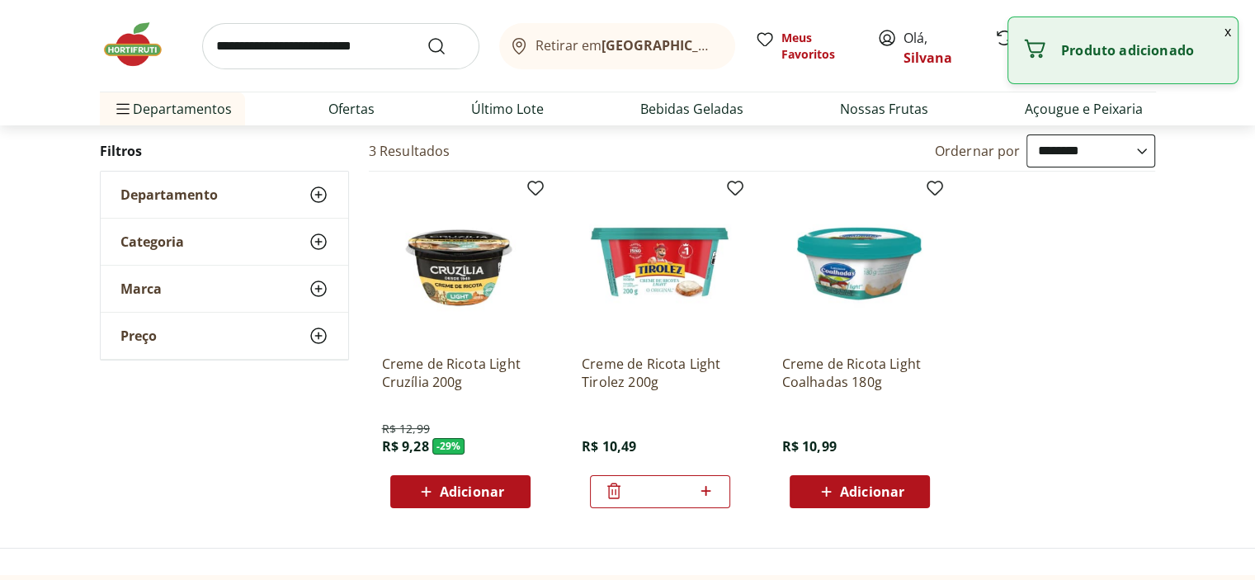
click at [658, 491] on input "*" at bounding box center [660, 492] width 73 height 18
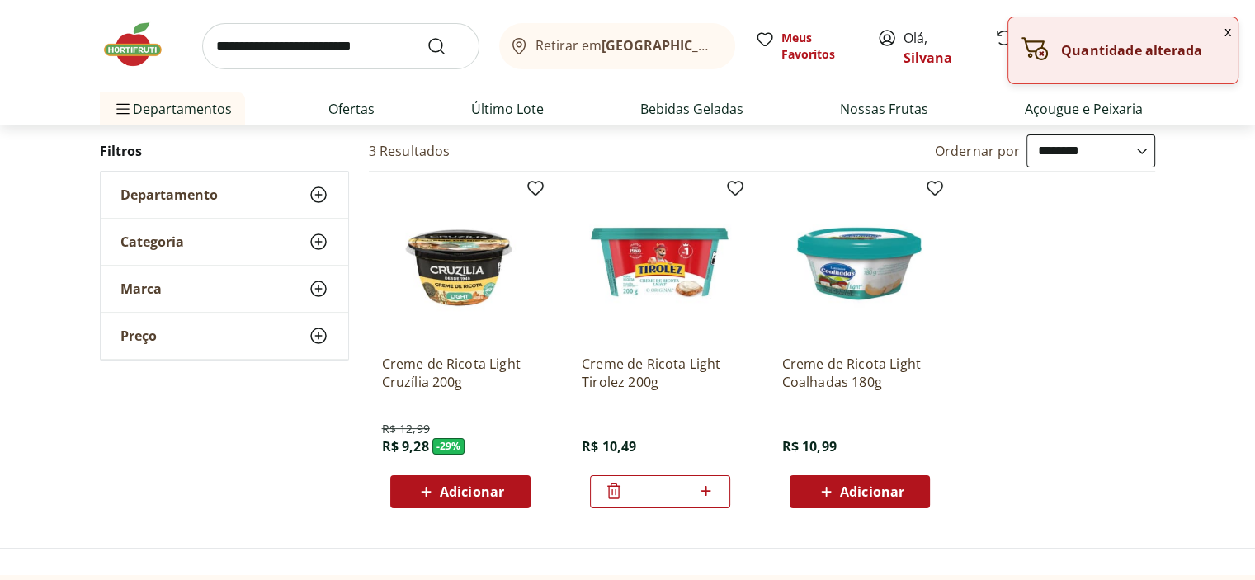
click at [611, 492] on icon at bounding box center [613, 491] width 13 height 16
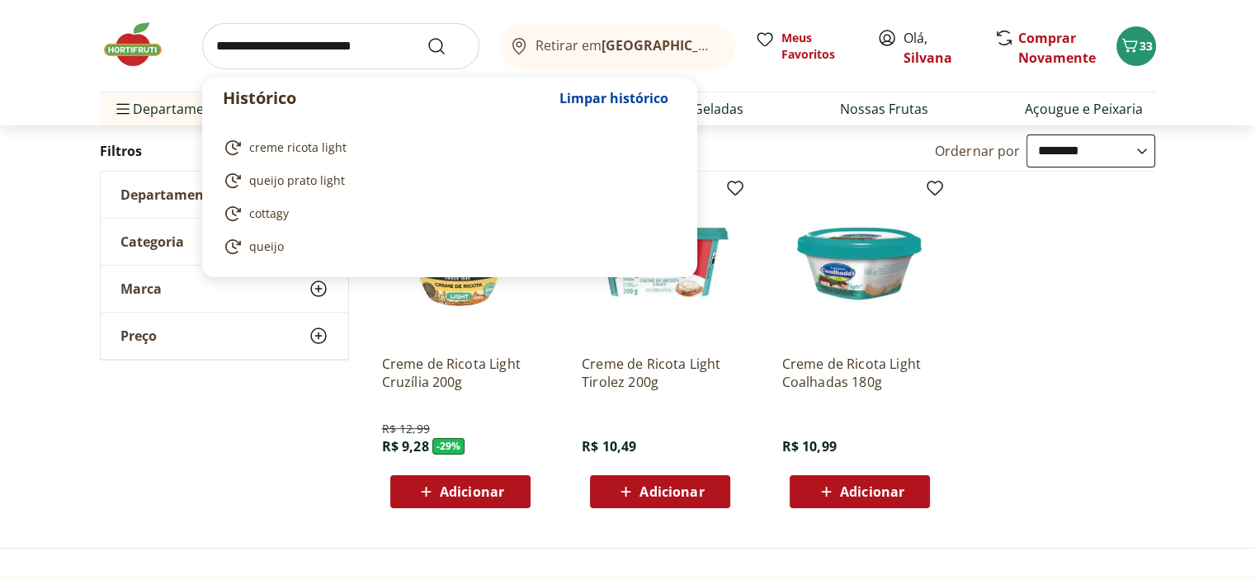
click at [276, 57] on input "search" at bounding box center [340, 46] width 277 height 46
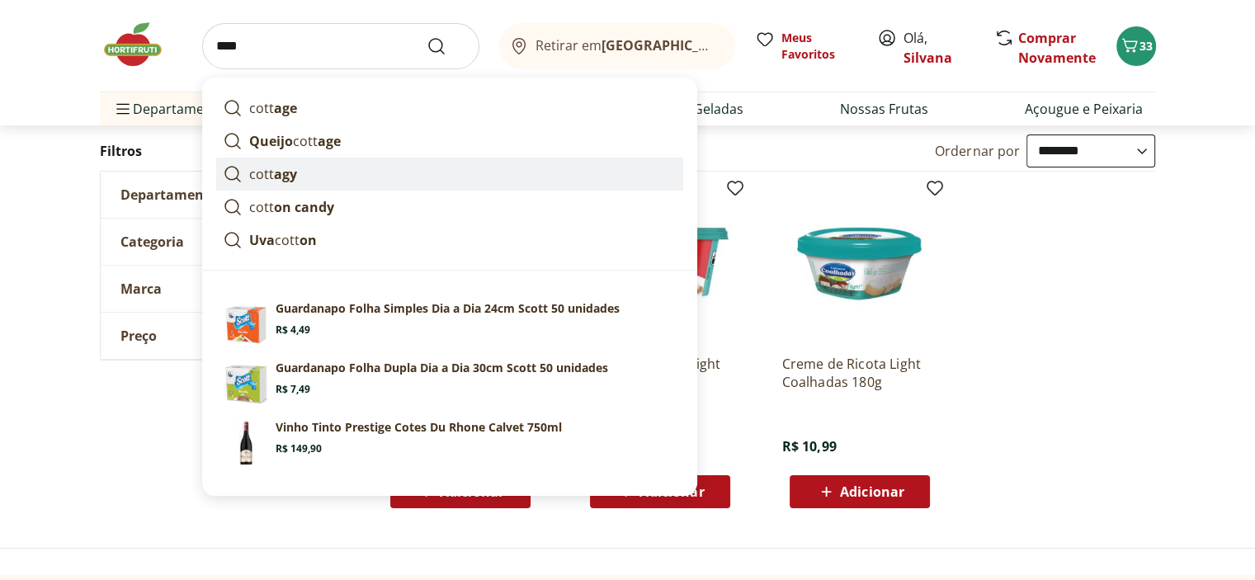
click at [286, 177] on strong "agy" at bounding box center [285, 174] width 23 height 18
type input "*******"
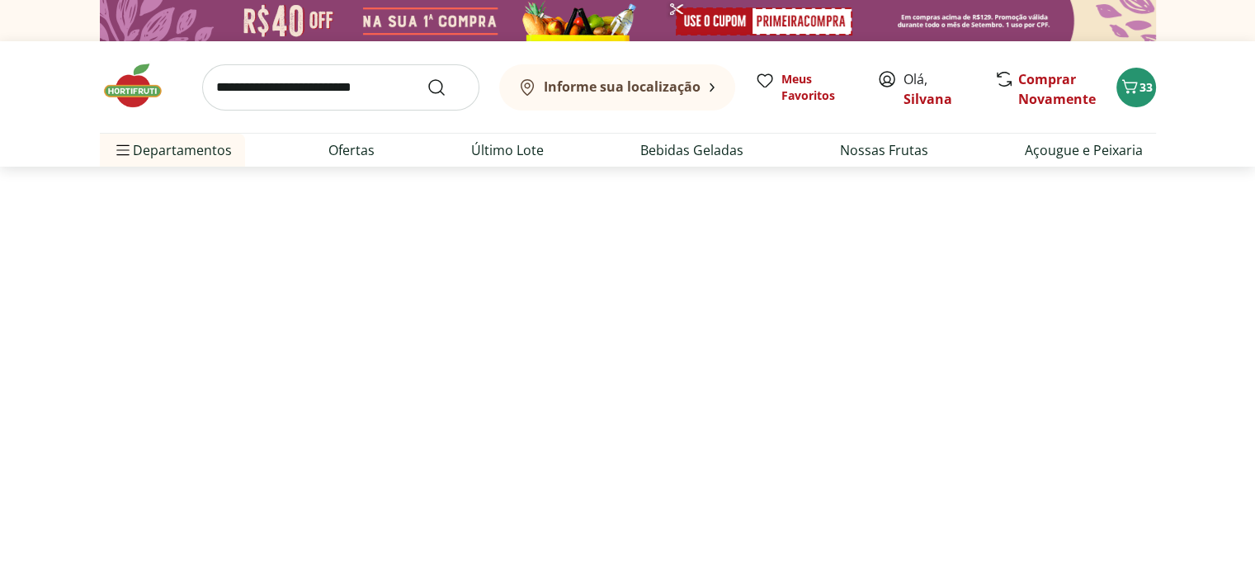
select select "**********"
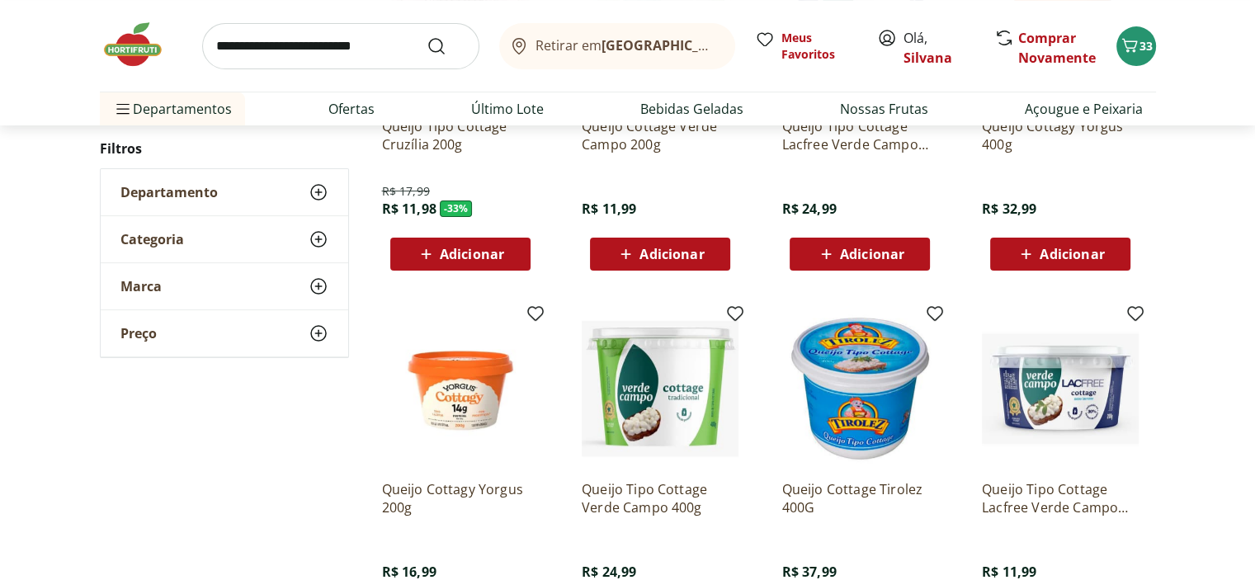
scroll to position [495, 0]
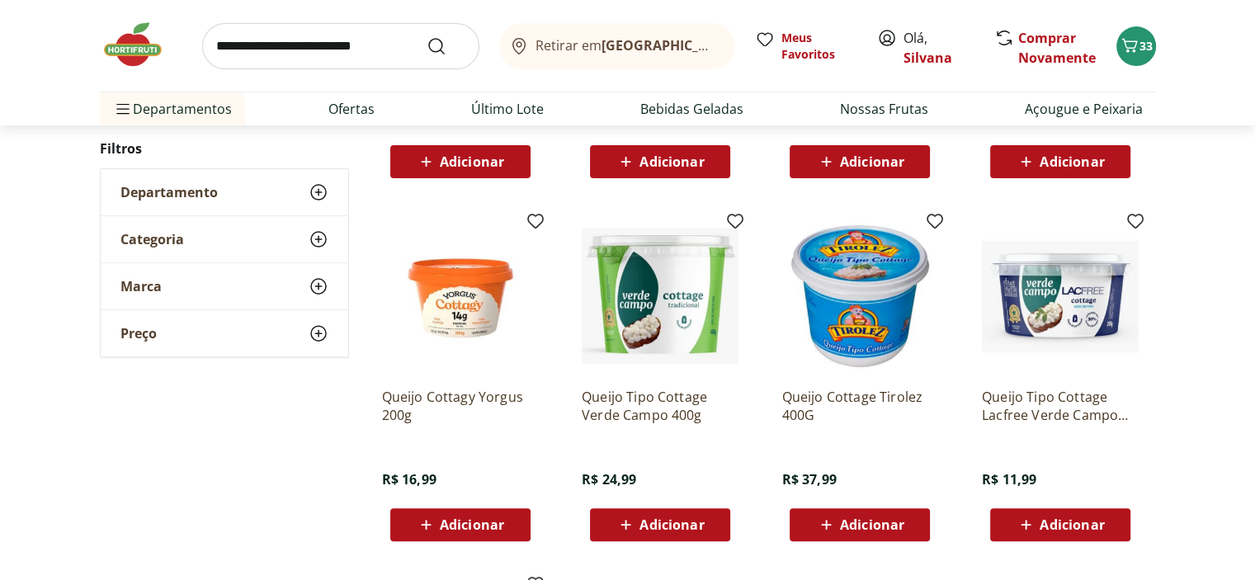
click at [472, 526] on span "Adicionar" at bounding box center [472, 524] width 64 height 13
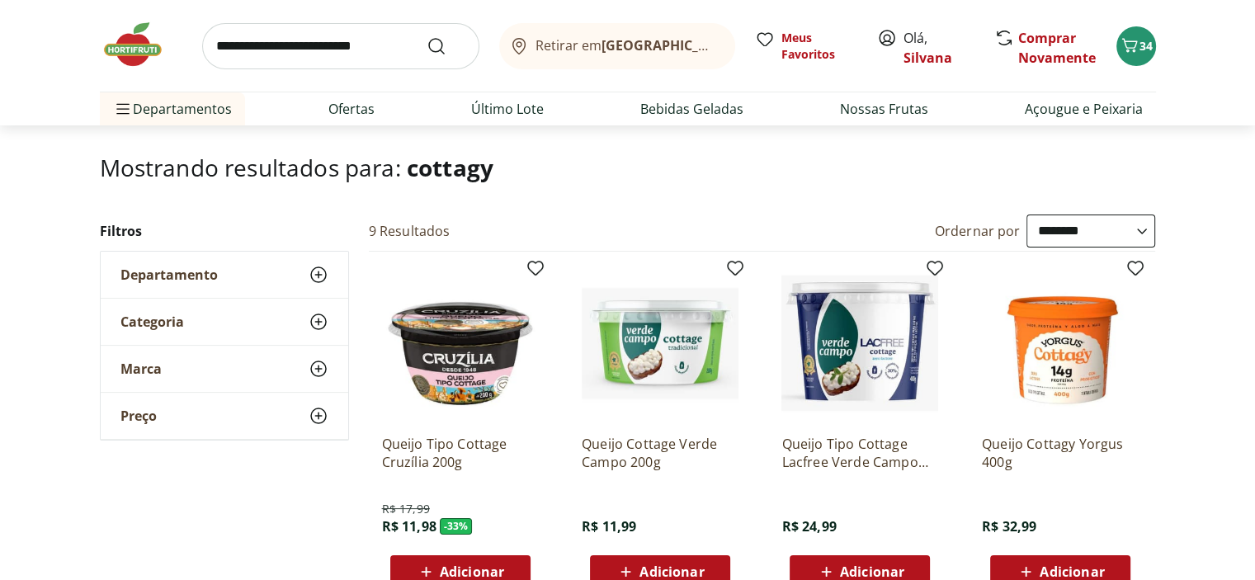
scroll to position [0, 0]
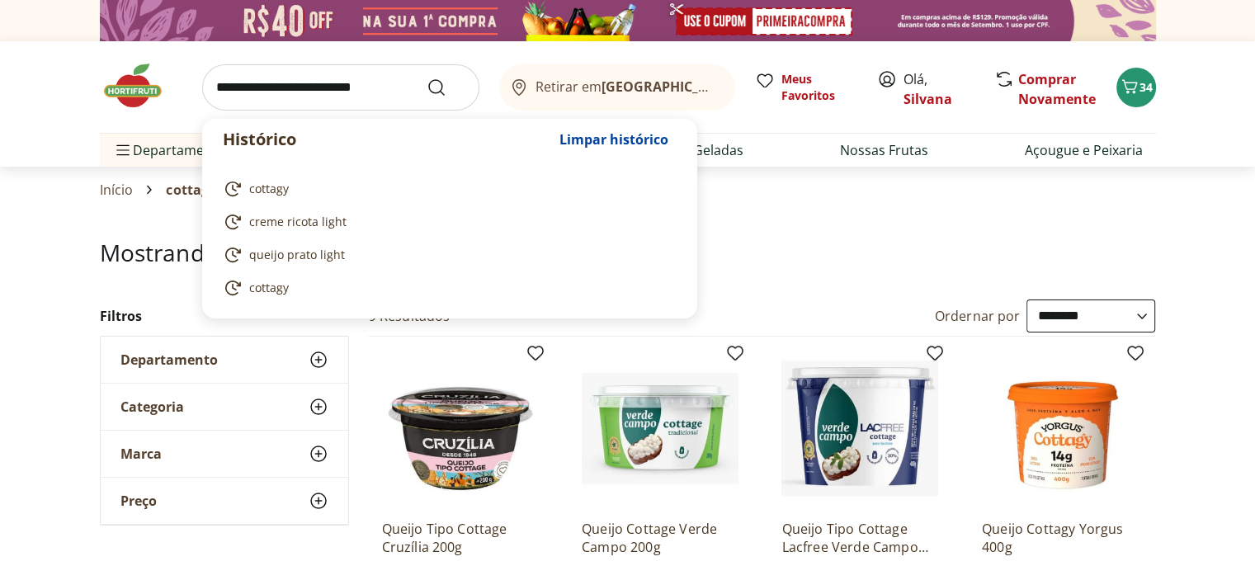
click at [274, 89] on input "search" at bounding box center [340, 87] width 277 height 46
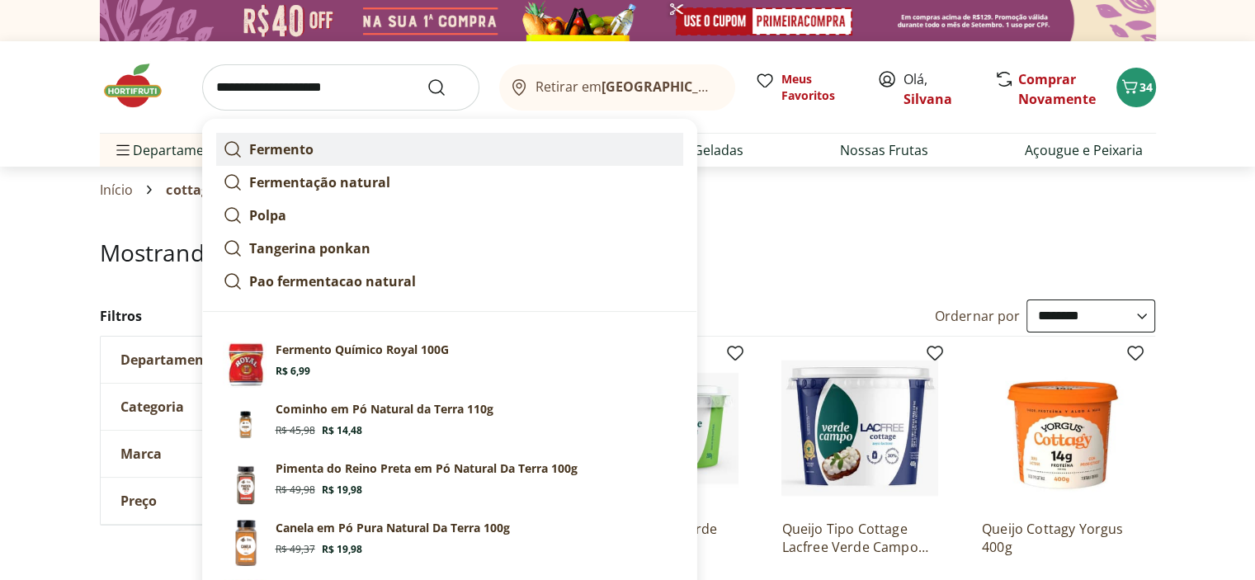
click at [275, 147] on strong "Fermento" at bounding box center [281, 149] width 64 height 18
type input "********"
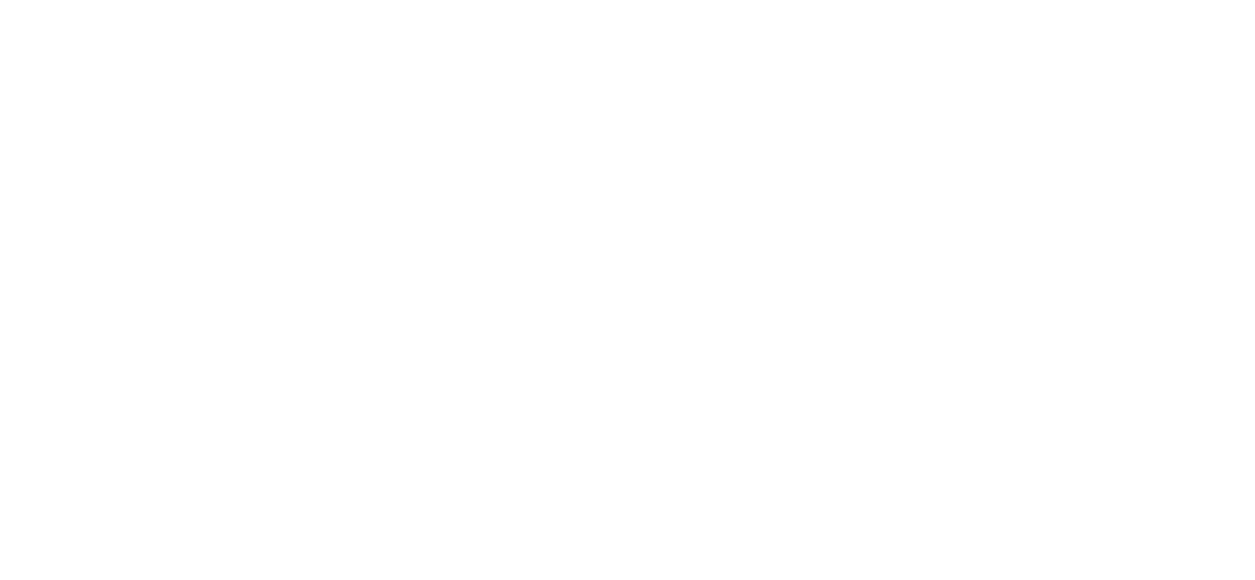
select select "**********"
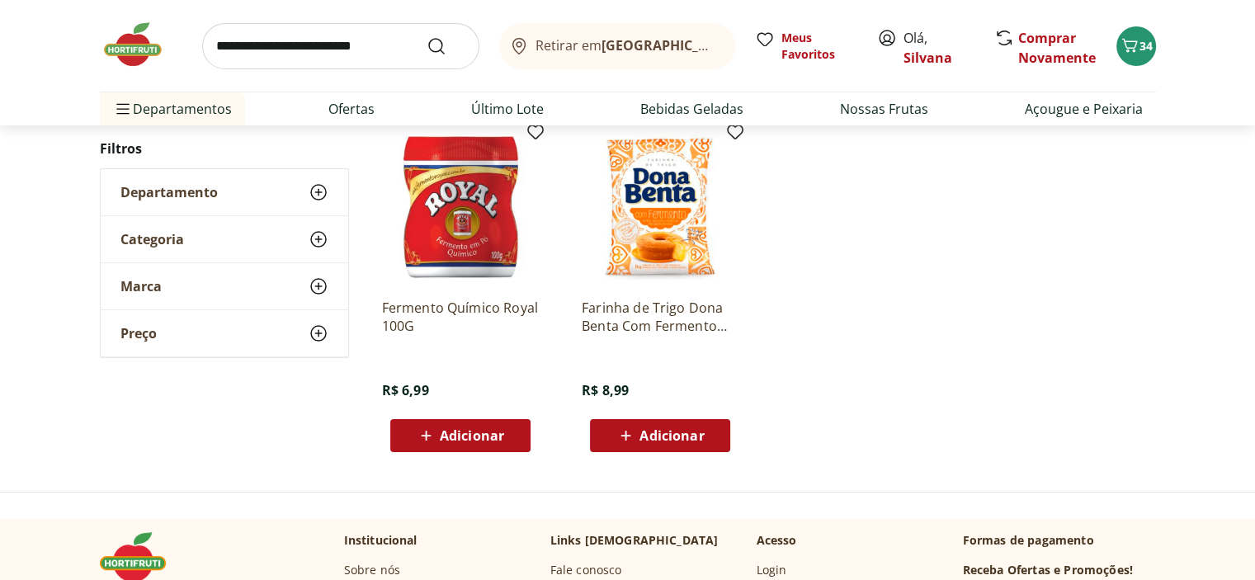
scroll to position [248, 0]
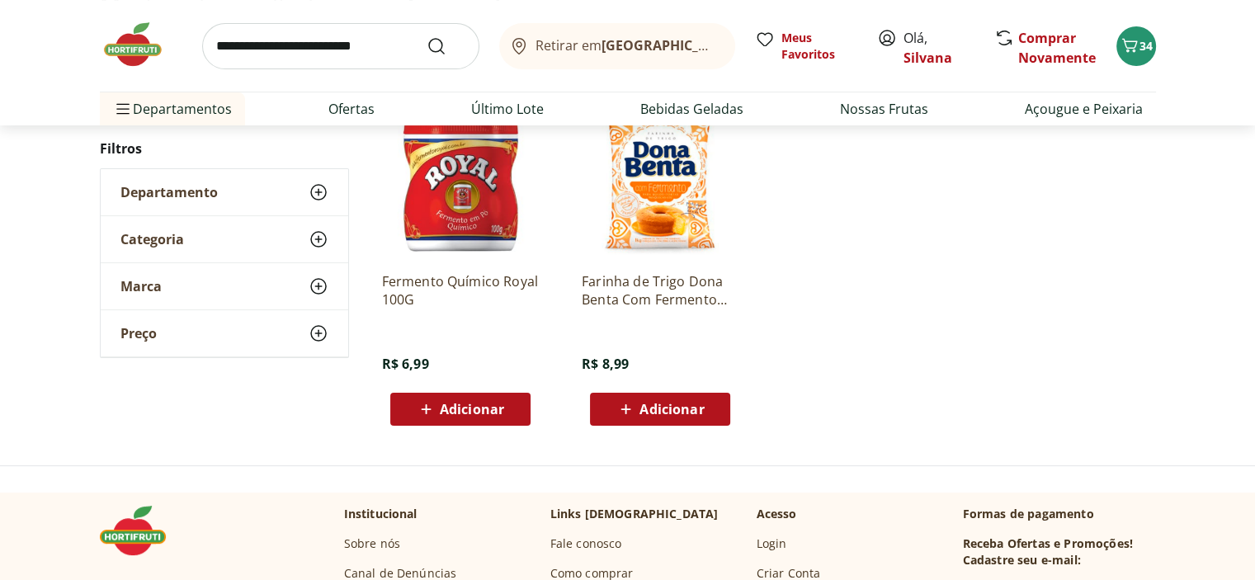
click at [479, 403] on span "Adicionar" at bounding box center [472, 409] width 64 height 13
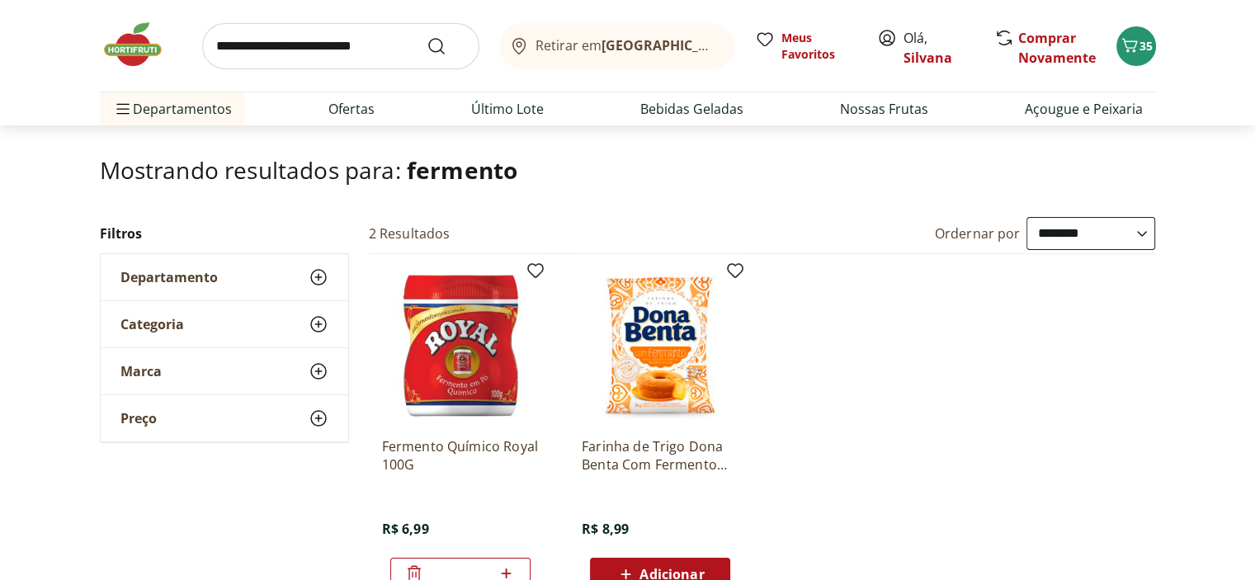
scroll to position [0, 0]
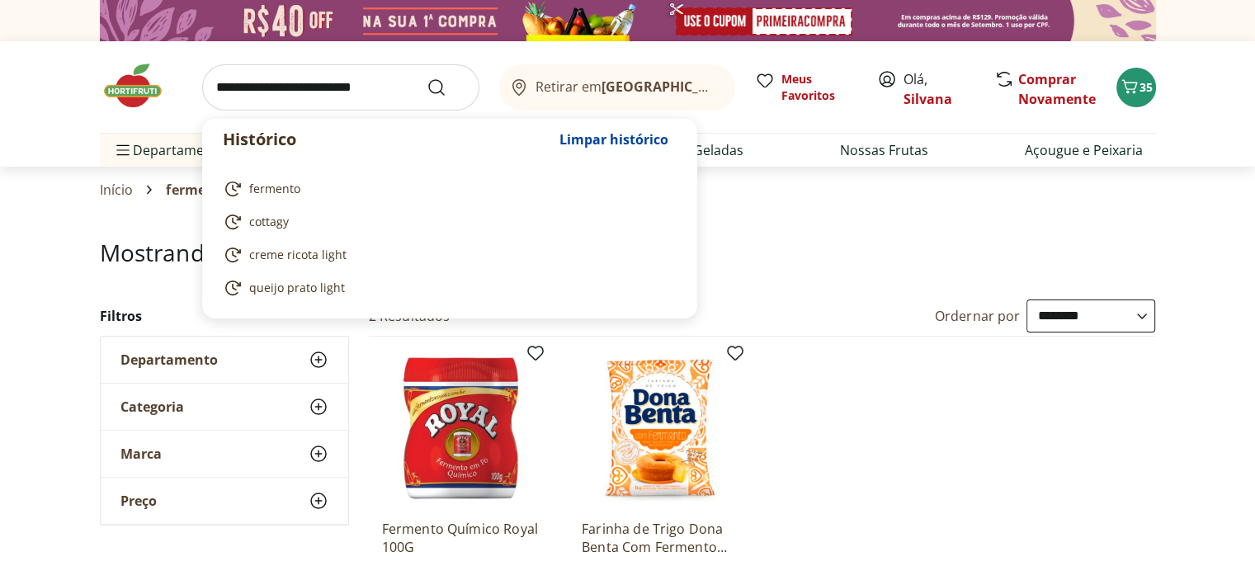
click at [254, 95] on input "search" at bounding box center [340, 87] width 277 height 46
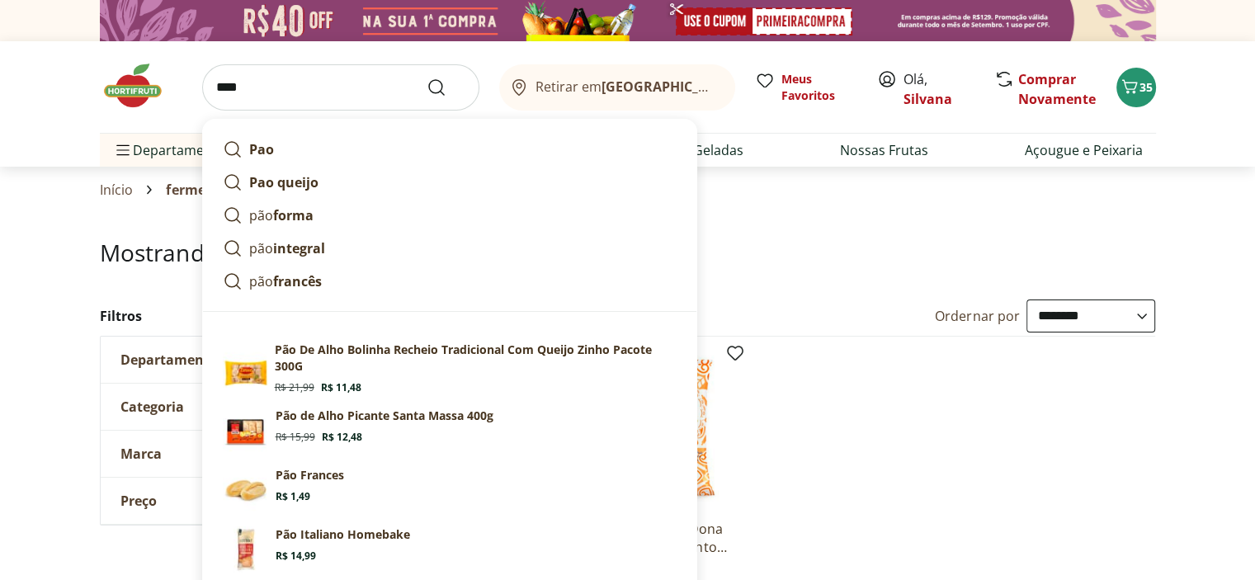
type input "***"
click at [427, 78] on button "Submit Search" at bounding box center [447, 88] width 40 height 20
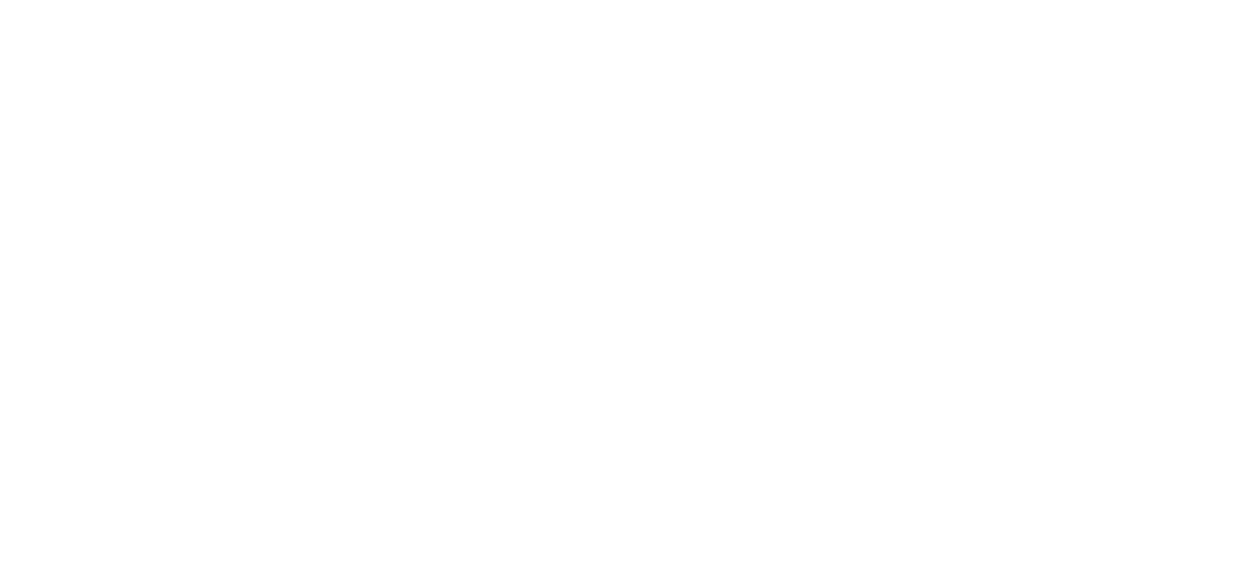
select select "**********"
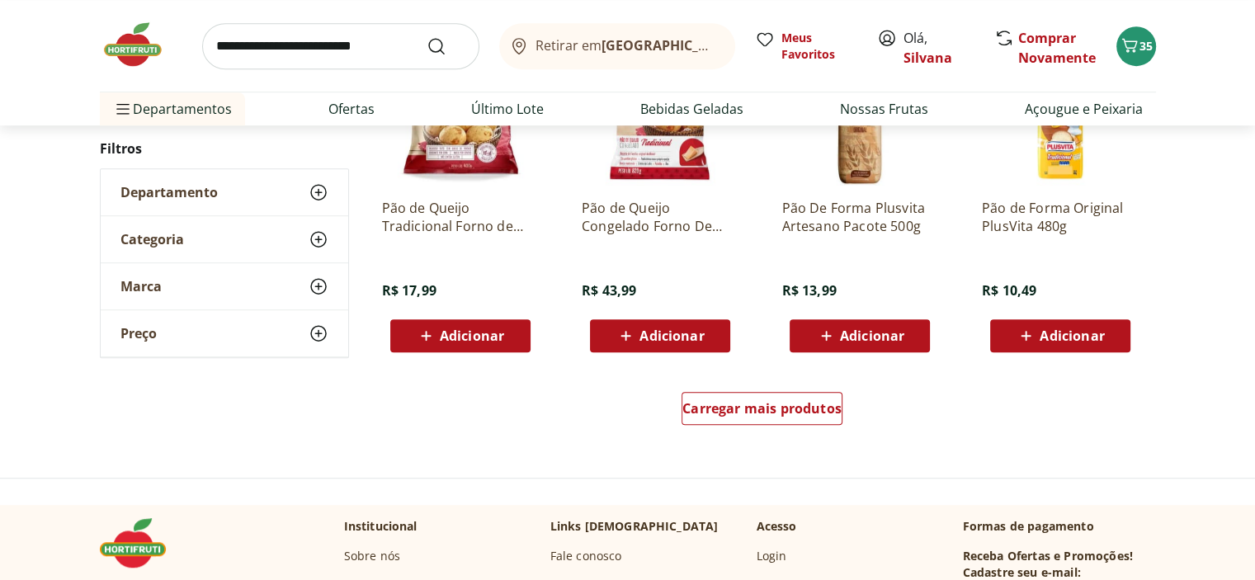
scroll to position [1073, 0]
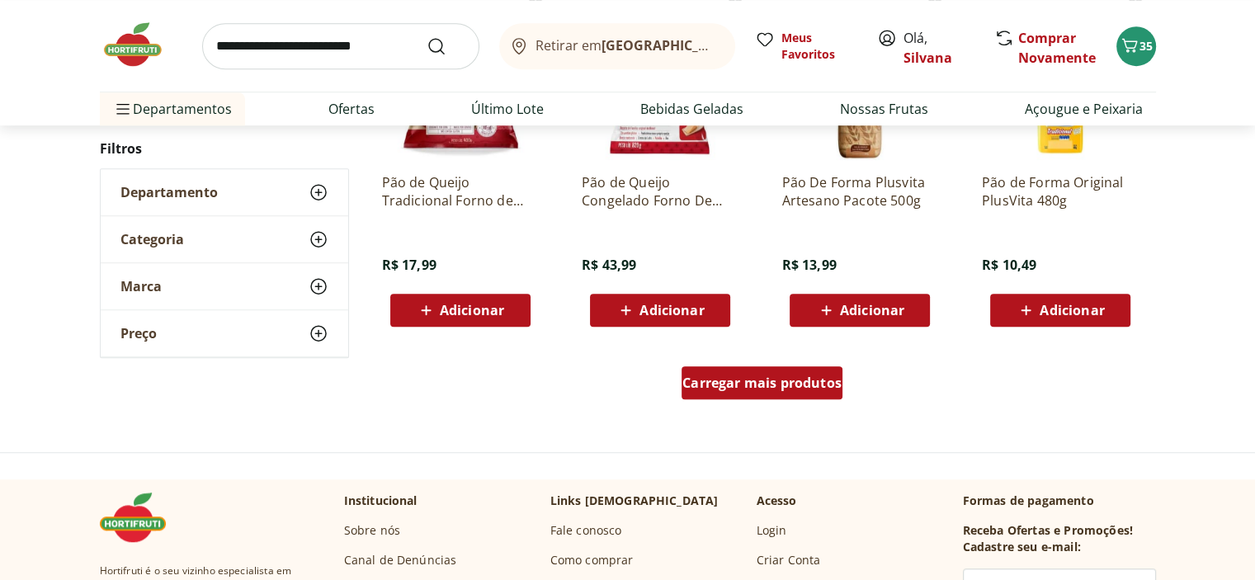
click at [773, 389] on span "Carregar mais produtos" at bounding box center [761, 382] width 159 height 13
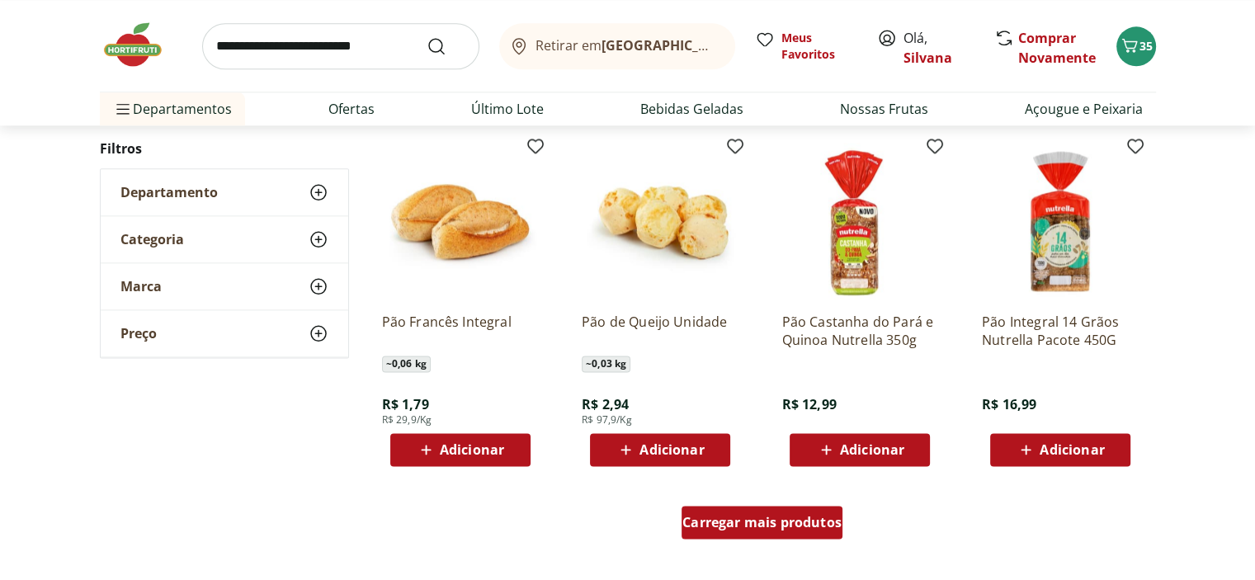
scroll to position [1980, 0]
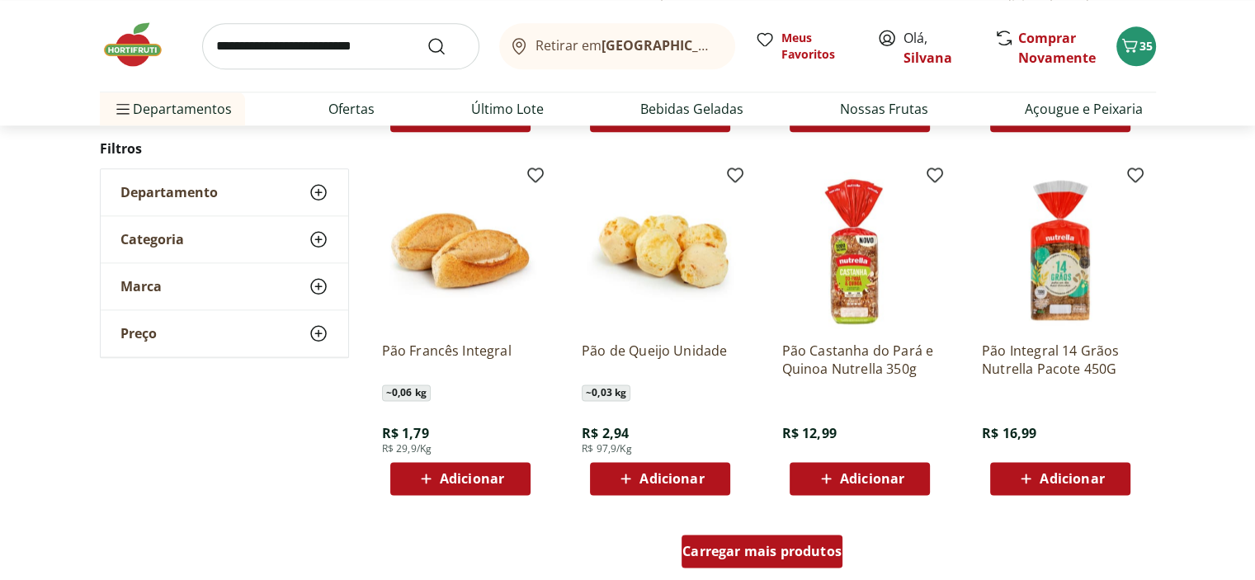
click at [757, 547] on span "Carregar mais produtos" at bounding box center [761, 551] width 159 height 13
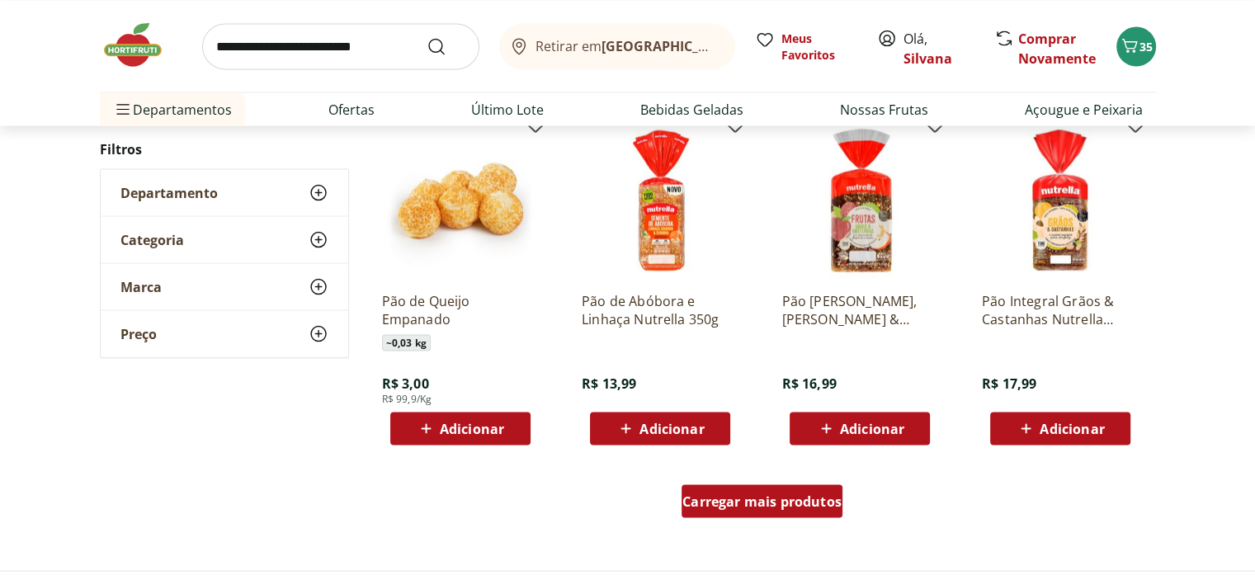
scroll to position [3300, 0]
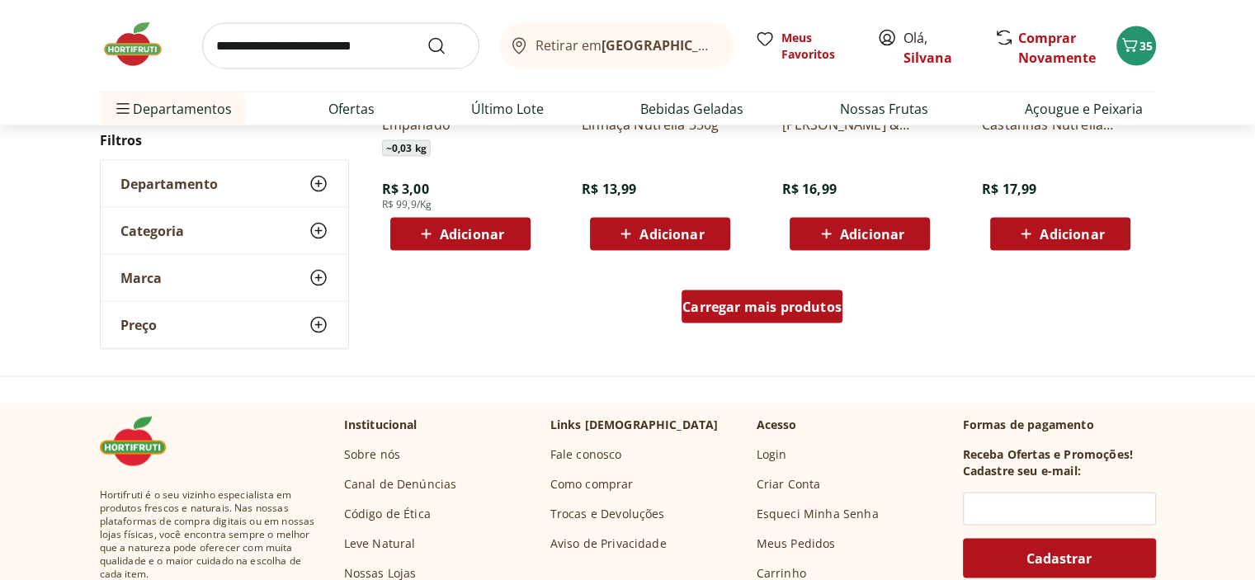
click at [748, 311] on span "Carregar mais produtos" at bounding box center [761, 306] width 159 height 13
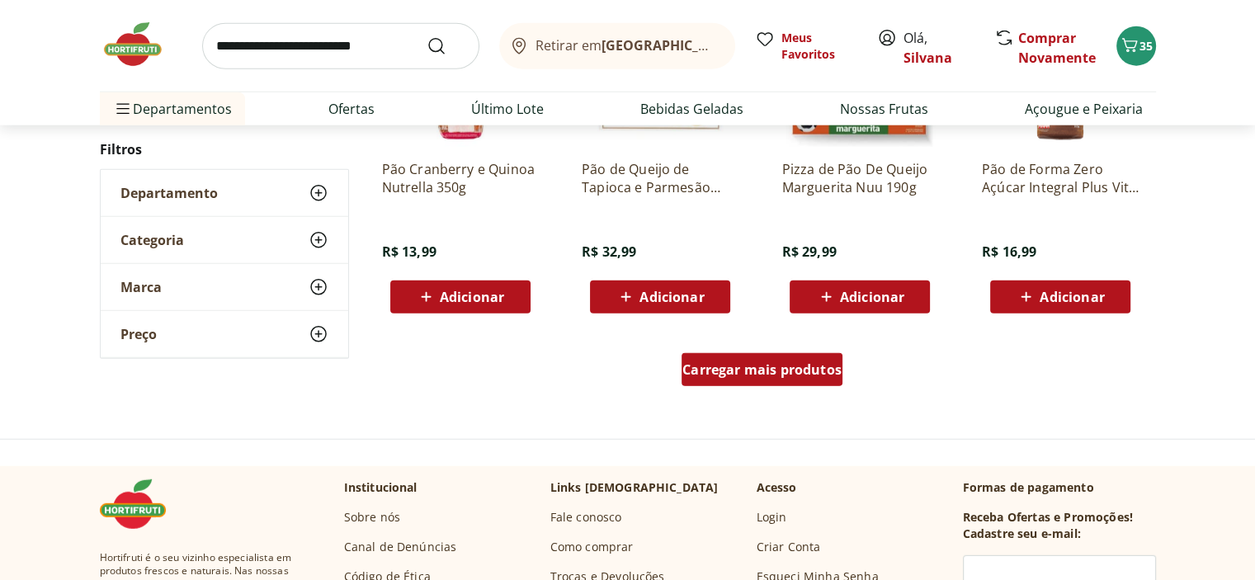
scroll to position [4373, 0]
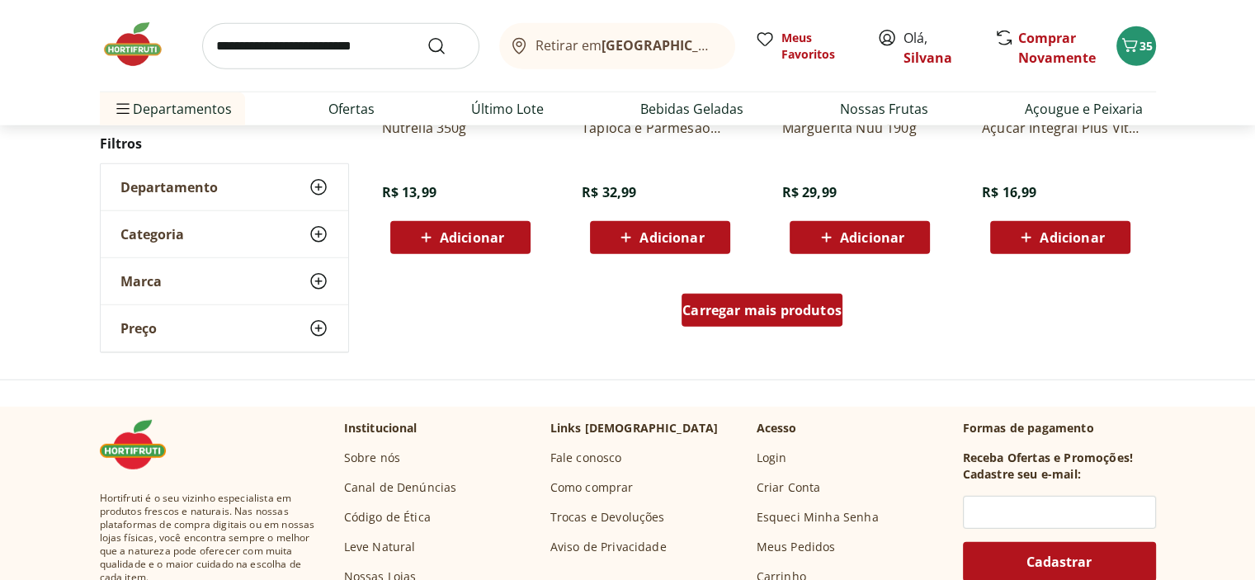
click at [748, 311] on span "Carregar mais produtos" at bounding box center [761, 310] width 159 height 13
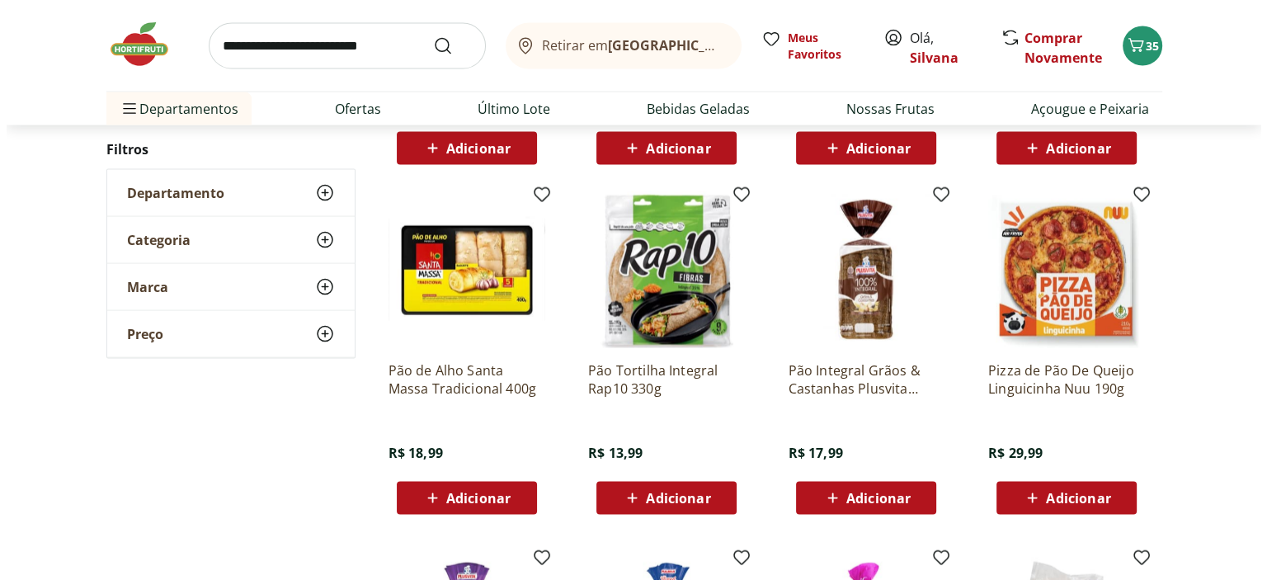
scroll to position [3383, 0]
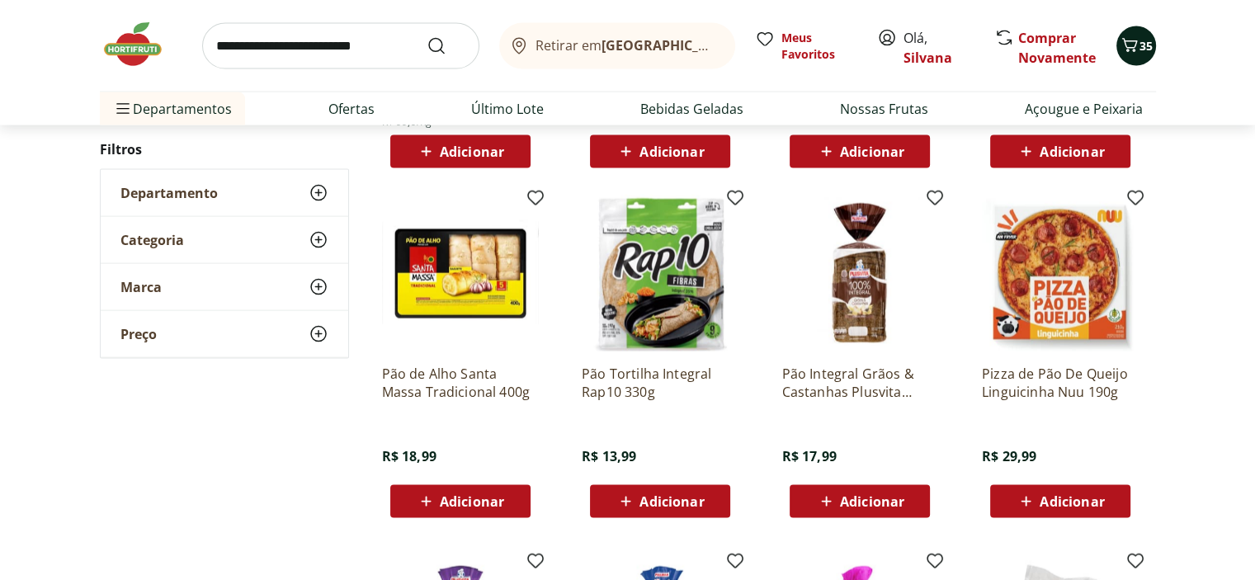
click at [1130, 38] on icon "Carrinho" at bounding box center [1130, 45] width 20 height 20
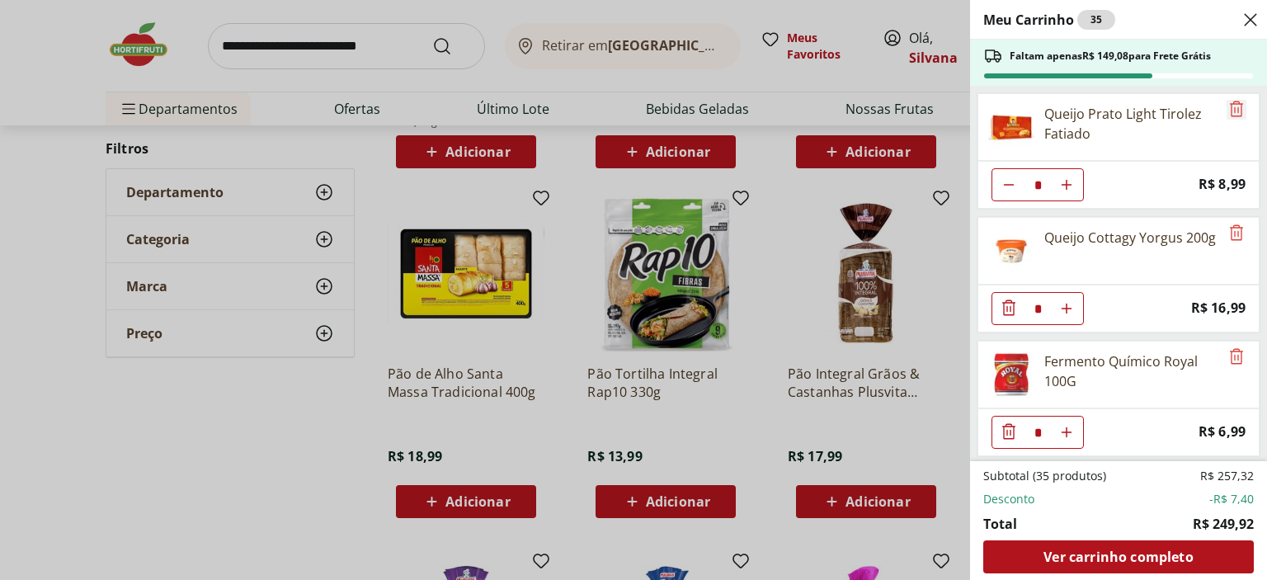
click at [1234, 107] on icon "Remove" at bounding box center [1236, 109] width 13 height 16
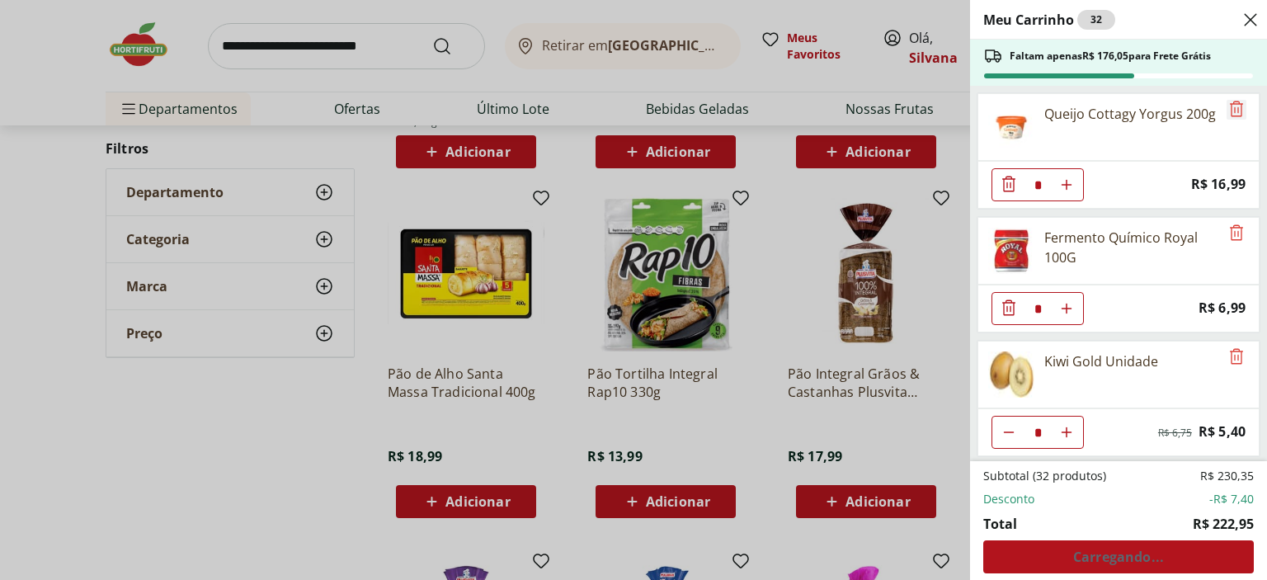
click at [1234, 107] on icon "Remove" at bounding box center [1236, 109] width 13 height 16
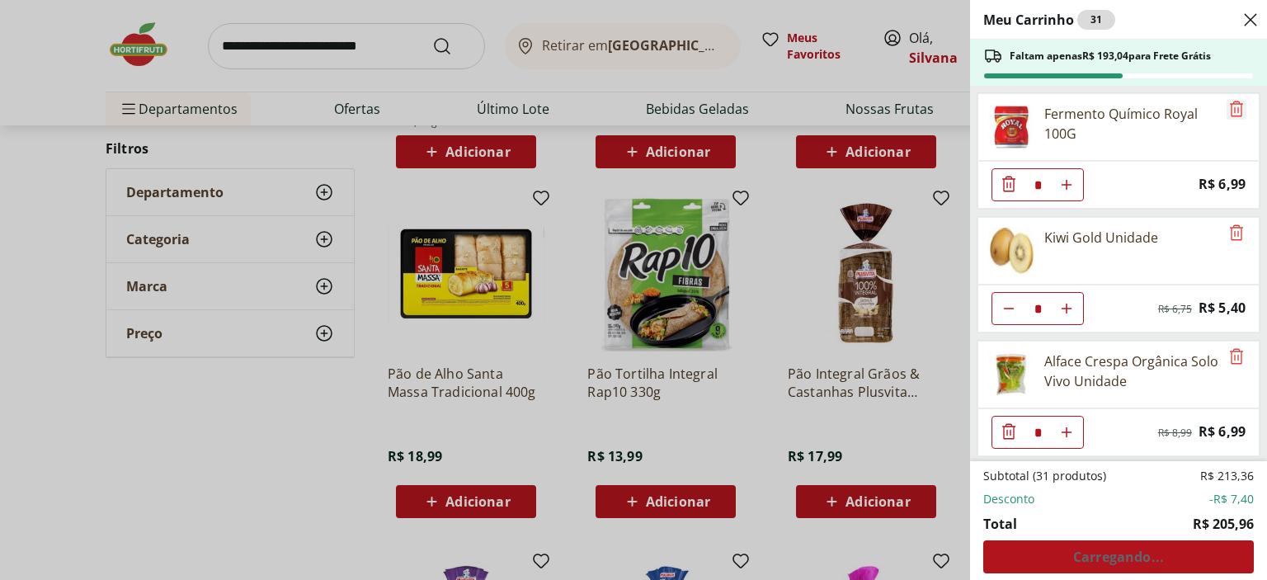
click at [1234, 107] on icon "Remove" at bounding box center [1236, 109] width 13 height 16
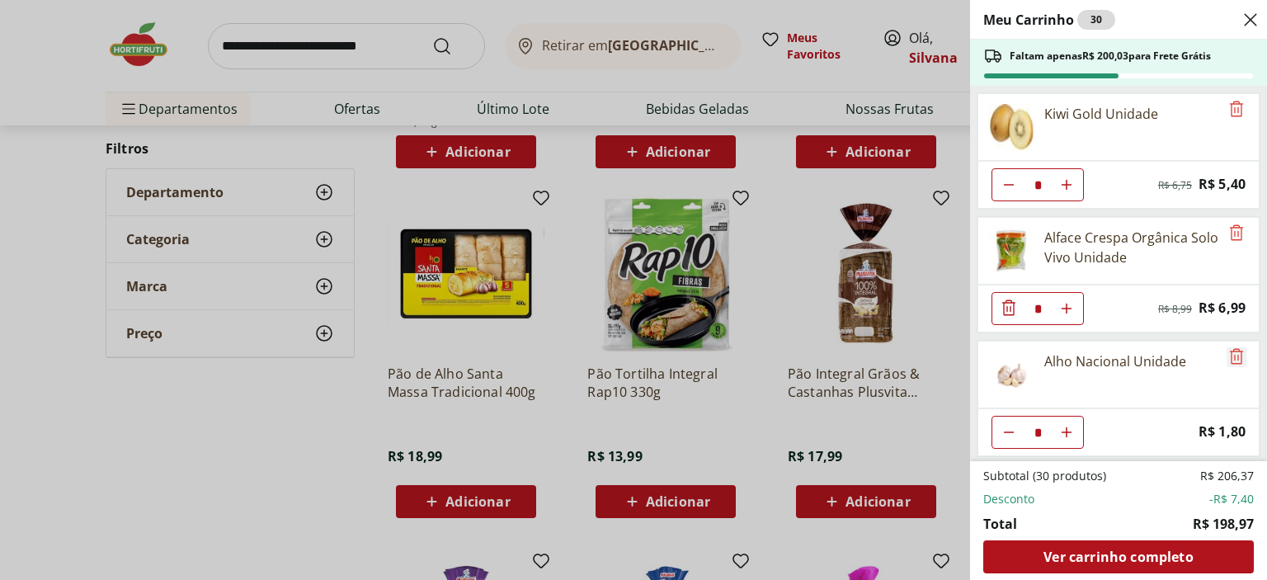
click at [1234, 351] on icon "Remove" at bounding box center [1236, 356] width 13 height 16
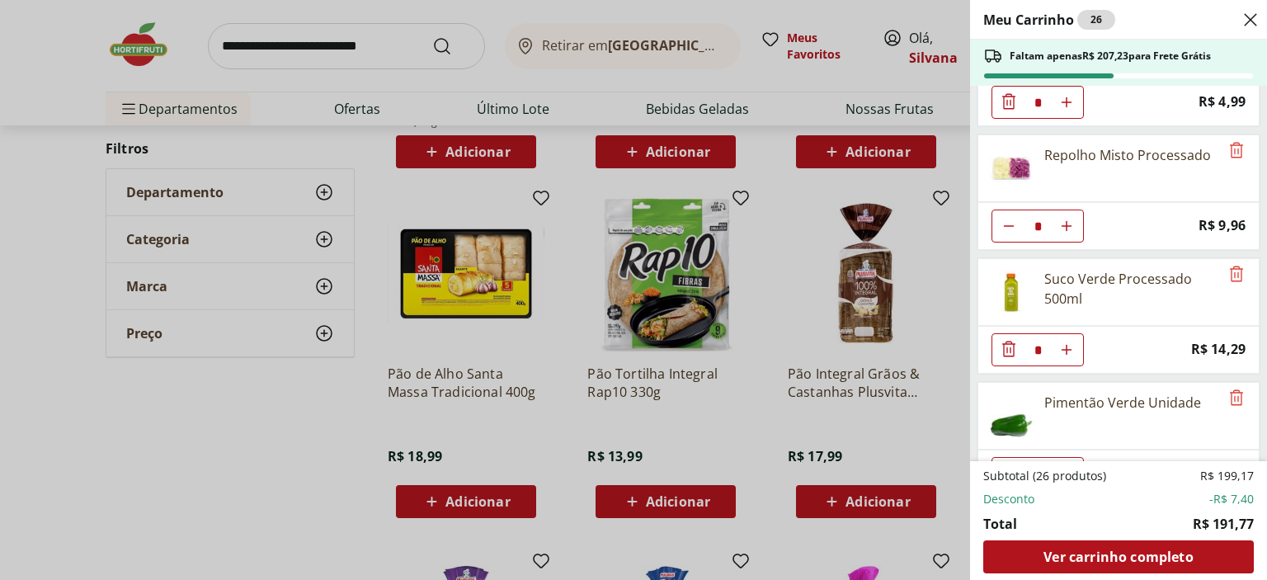
scroll to position [990, 0]
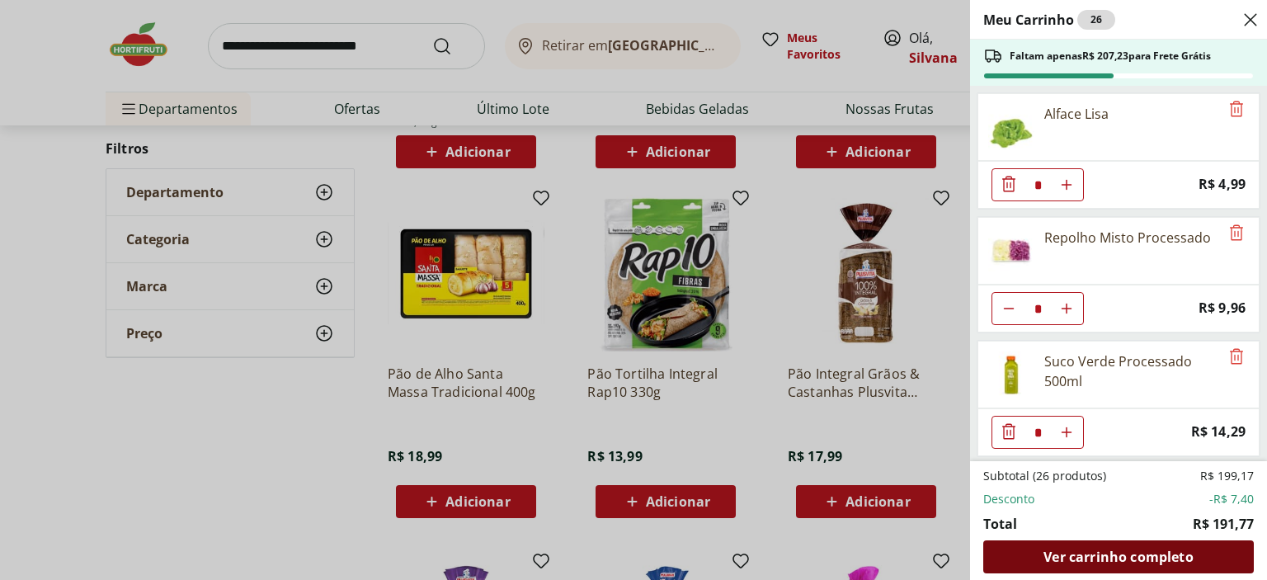
click at [1111, 559] on span "Ver carrinho completo" at bounding box center [1118, 556] width 149 height 13
